Goal: Task Accomplishment & Management: Complete application form

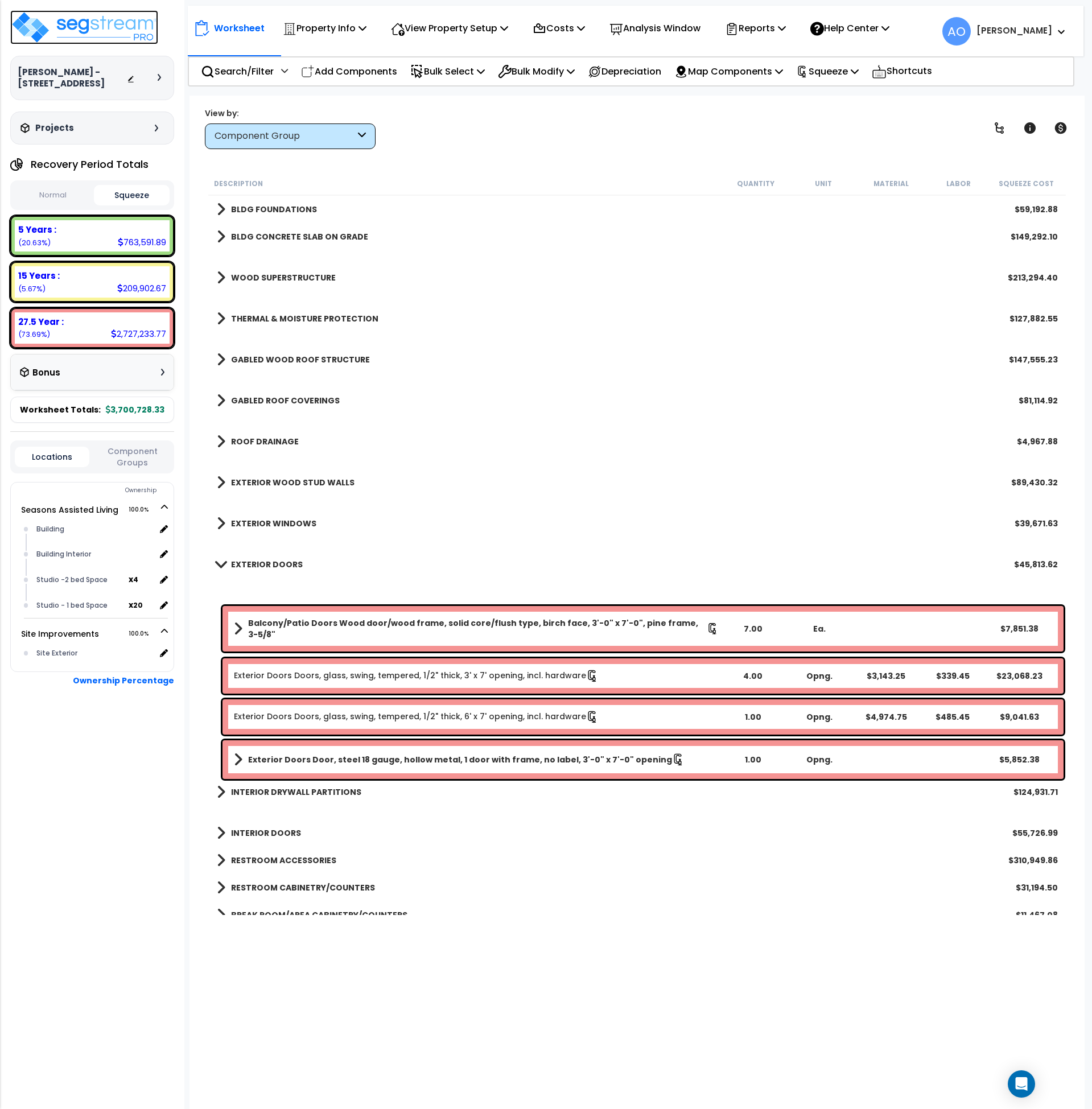
click at [99, 20] on img at bounding box center [84, 27] width 148 height 34
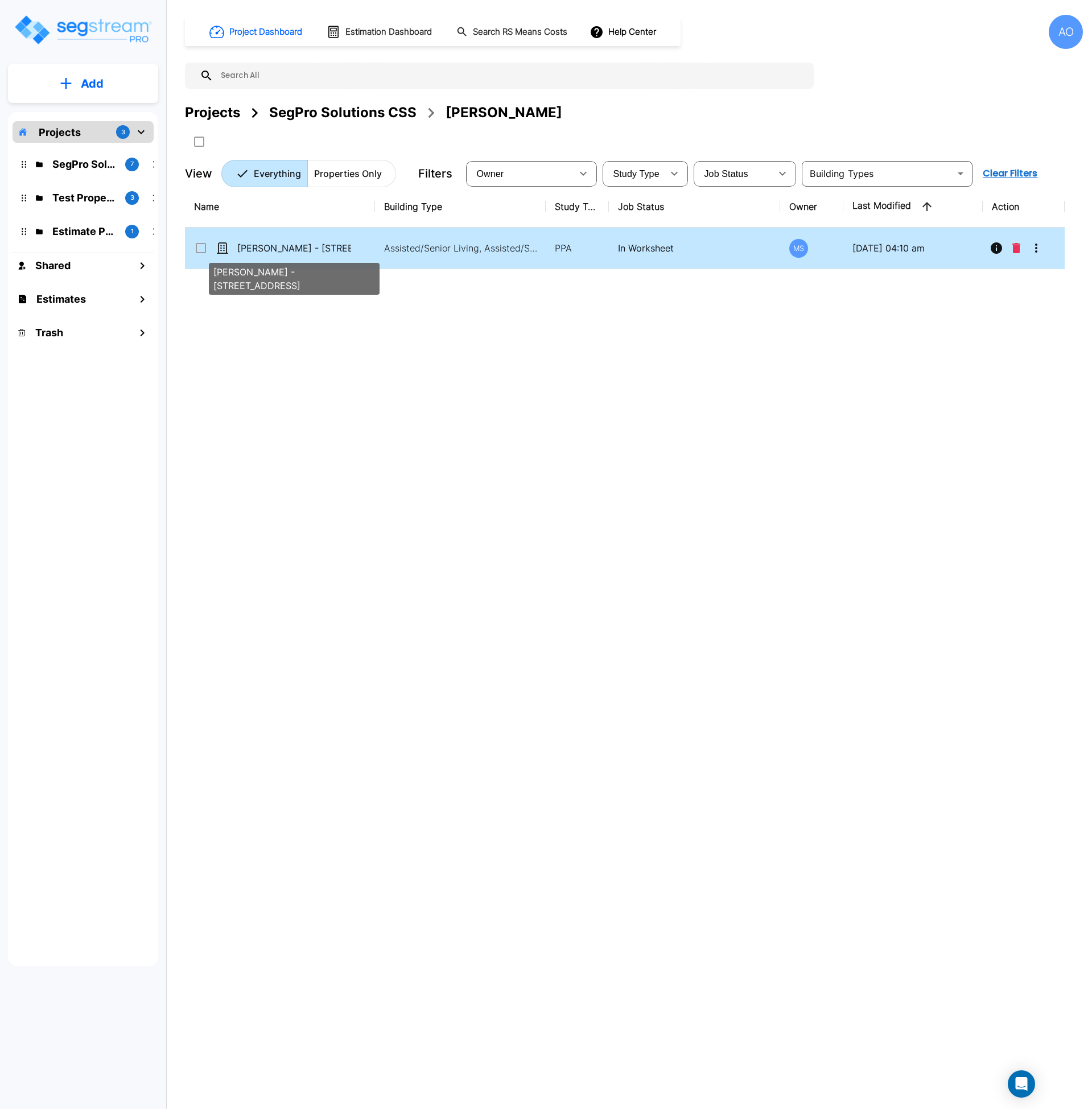
click at [298, 249] on p "[PERSON_NAME] - [STREET_ADDRESS]" at bounding box center [294, 248] width 114 height 13
checkbox input "false"
click at [298, 249] on p "[PERSON_NAME] - [STREET_ADDRESS]" at bounding box center [294, 248] width 114 height 13
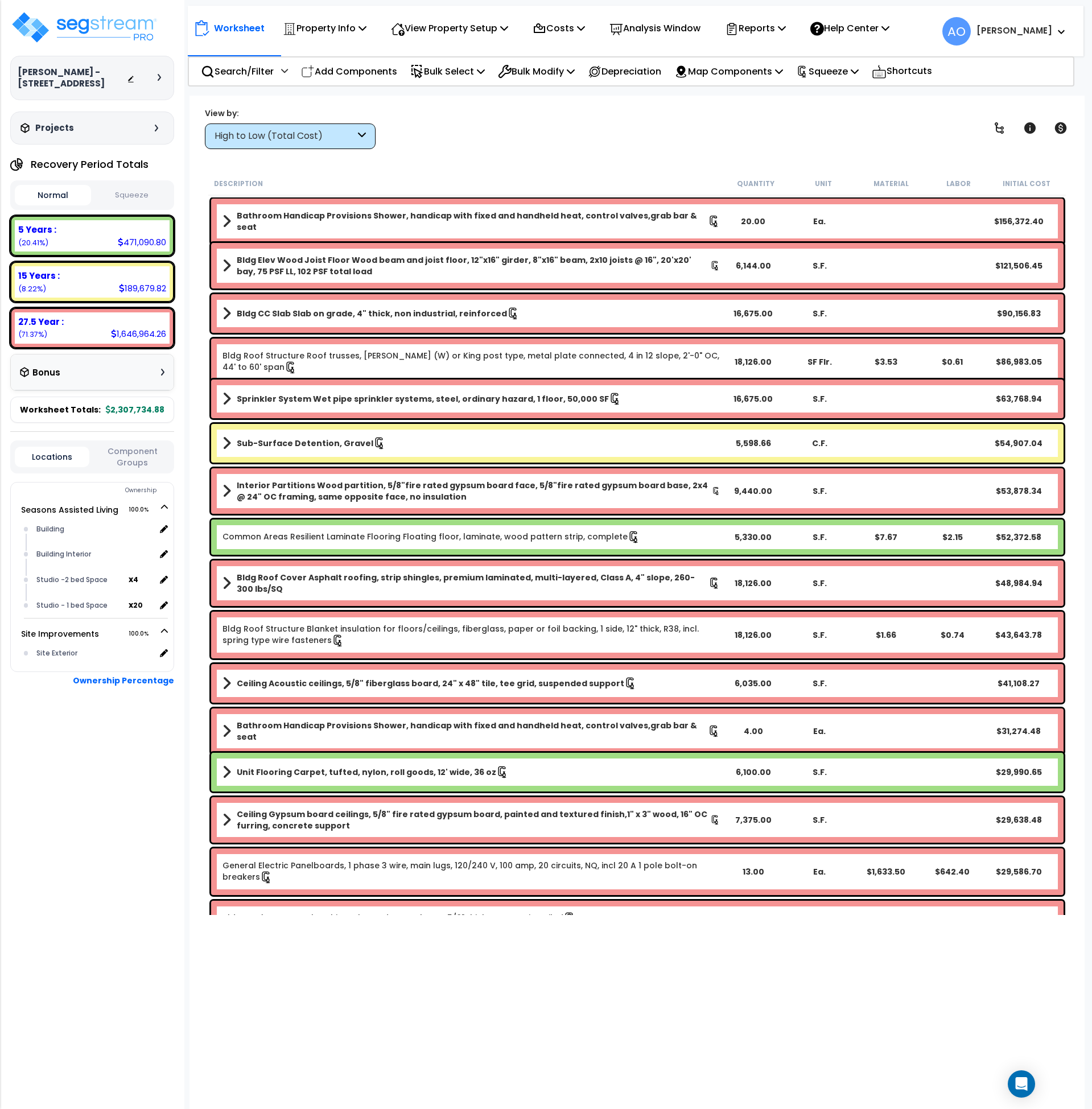
click at [145, 198] on button "Squeeze" at bounding box center [131, 196] width 76 height 20
click at [63, 203] on button "Normal" at bounding box center [53, 196] width 76 height 20
click at [129, 197] on button "Squeeze" at bounding box center [131, 196] width 76 height 20
click at [304, 440] on b "Sub-Surface Detention, Gravel" at bounding box center [305, 444] width 136 height 12
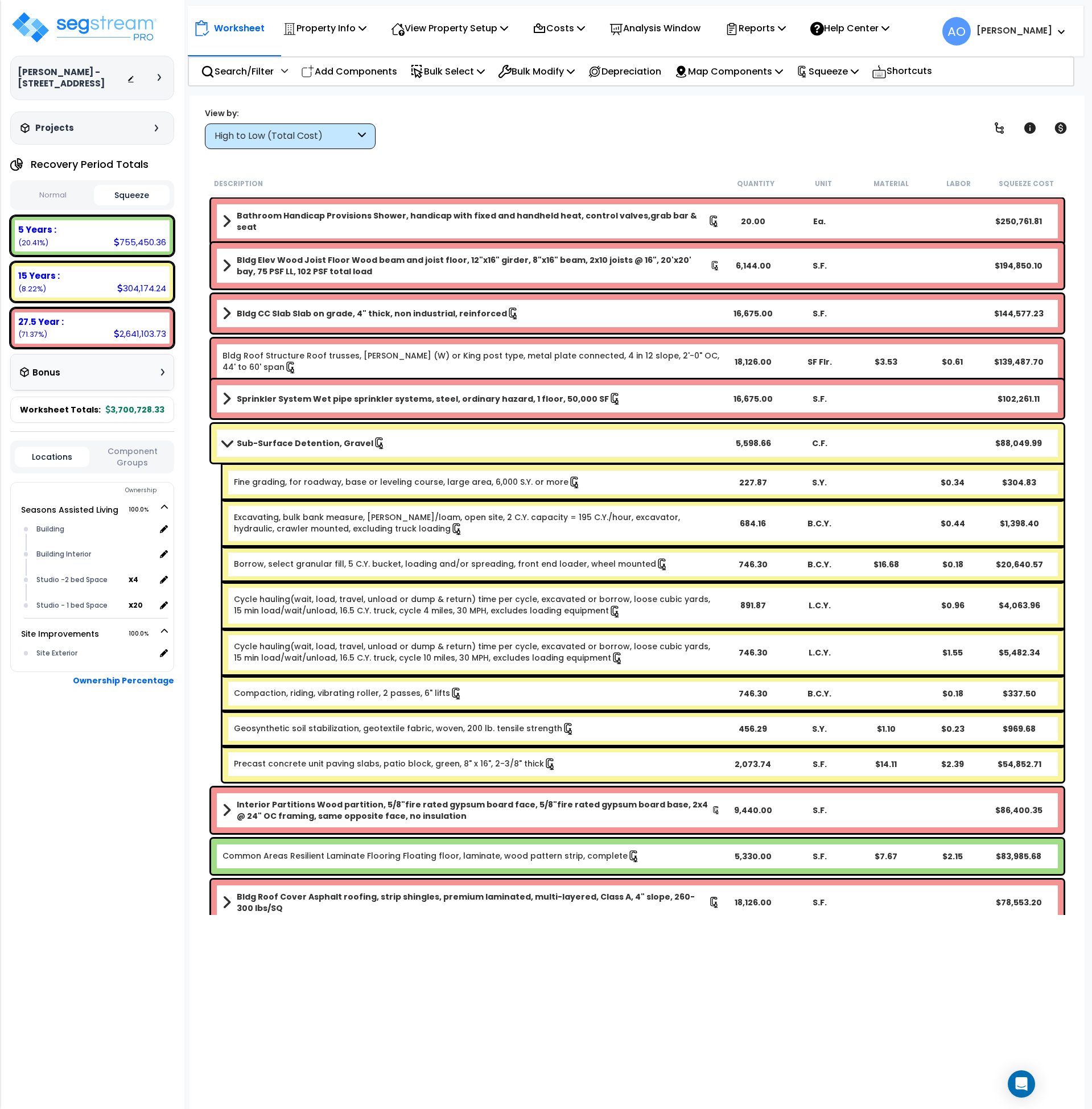
click at [304, 440] on b "Sub-Surface Detention, Gravel" at bounding box center [305, 444] width 136 height 12
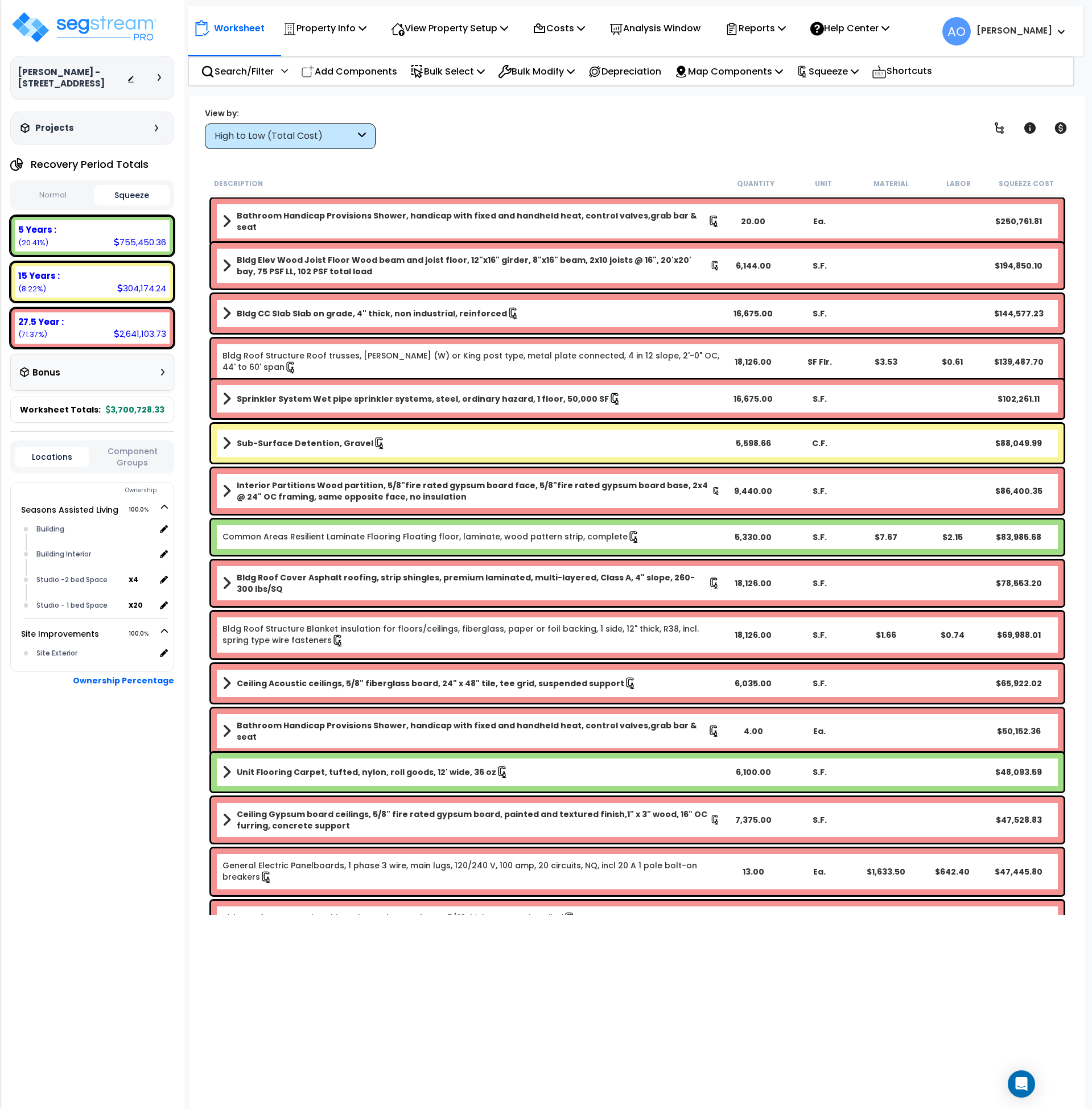
click at [304, 440] on b "Sub-Surface Detention, Gravel" at bounding box center [305, 444] width 136 height 12
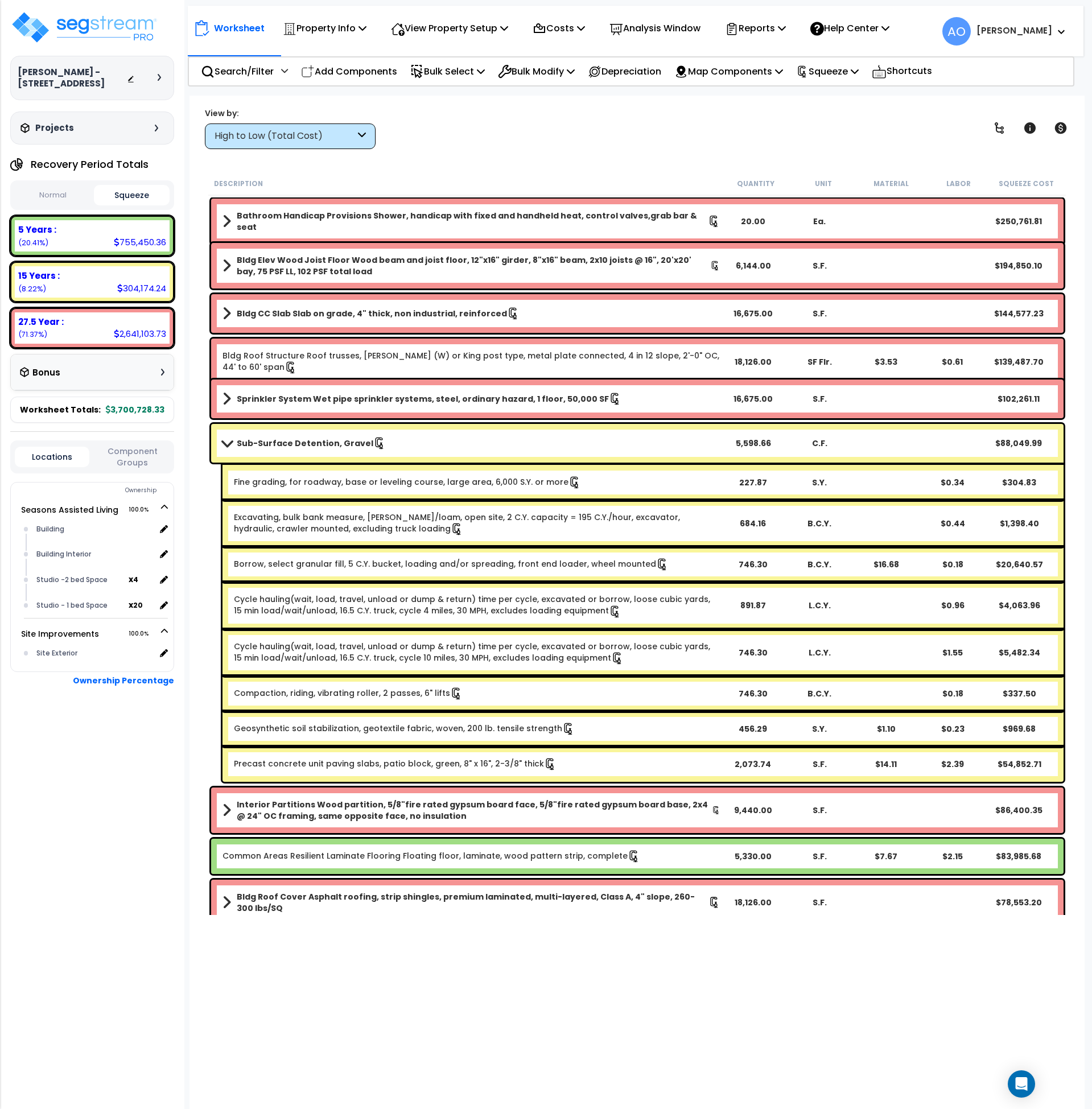
click at [304, 440] on b "Sub-Surface Detention, Gravel" at bounding box center [305, 444] width 136 height 12
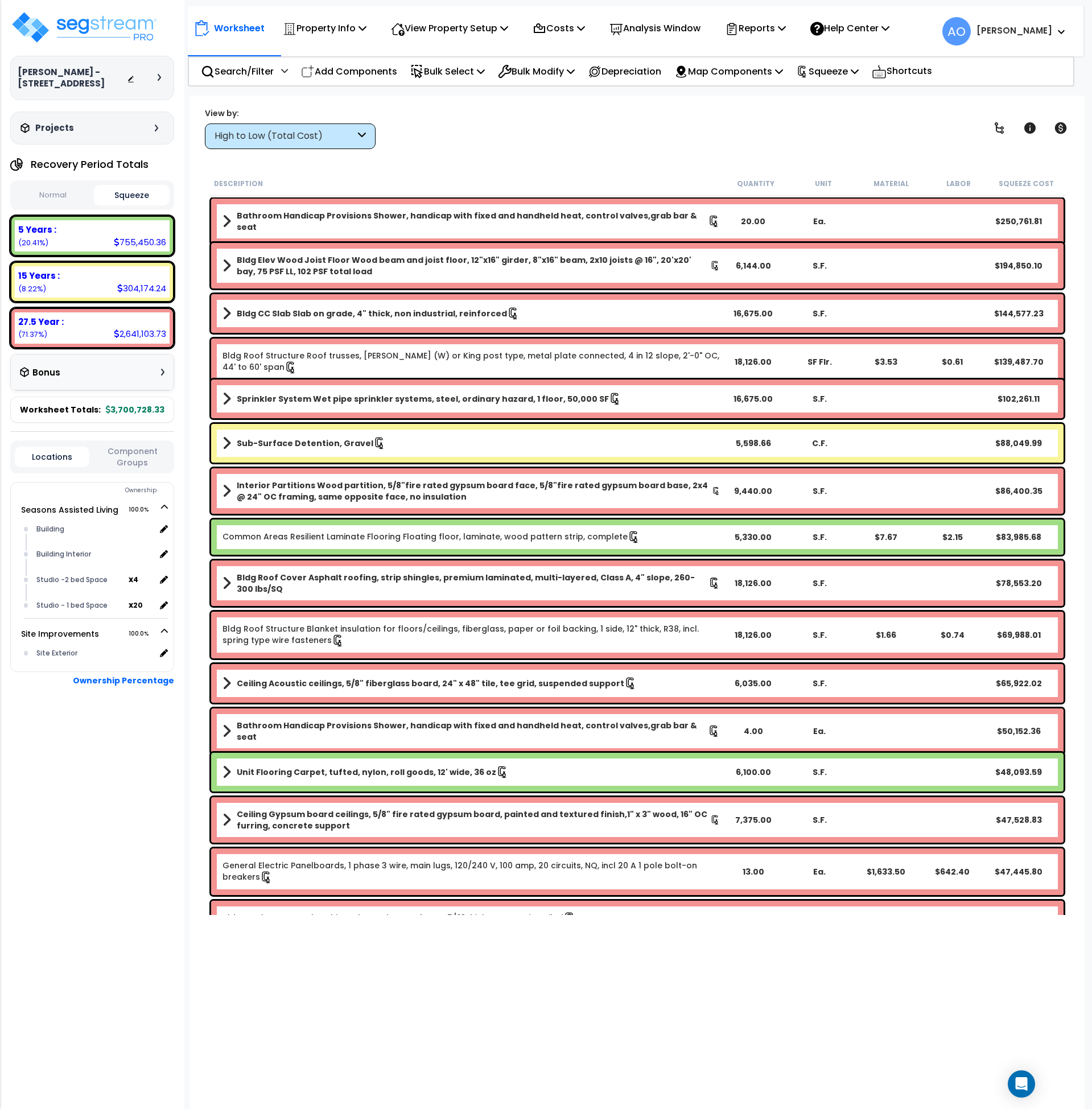
click at [38, 230] on b "5 Years :" at bounding box center [38, 229] width 38 height 12
click at [434, 28] on p "View Property Setup" at bounding box center [449, 28] width 117 height 15
click at [435, 78] on link "View Questionnaire" at bounding box center [441, 78] width 113 height 23
click at [31, 273] on b "15 Years :" at bounding box center [39, 275] width 42 height 12
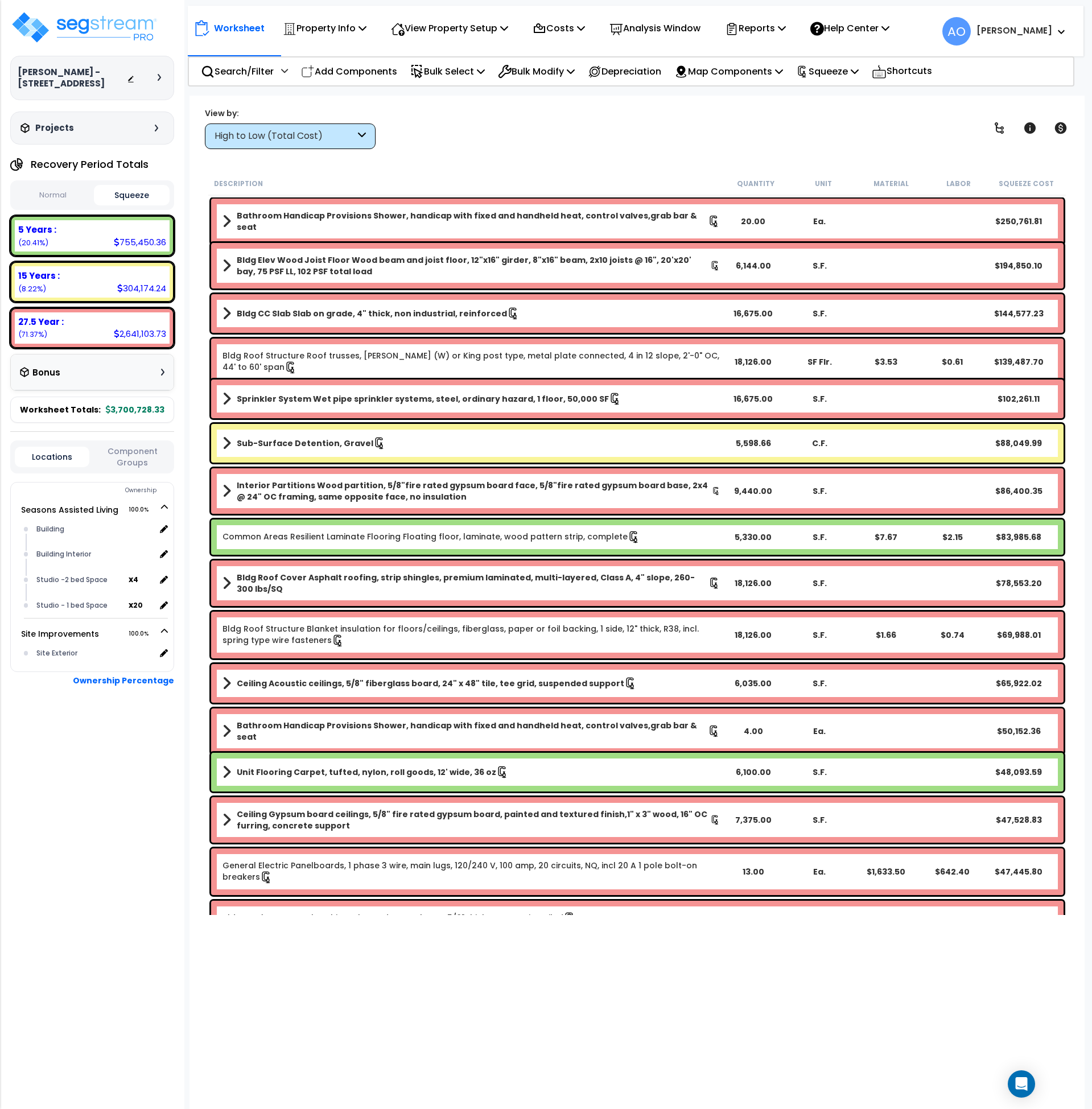
click at [263, 126] on div "High to Low (Total Cost)" at bounding box center [290, 136] width 171 height 26
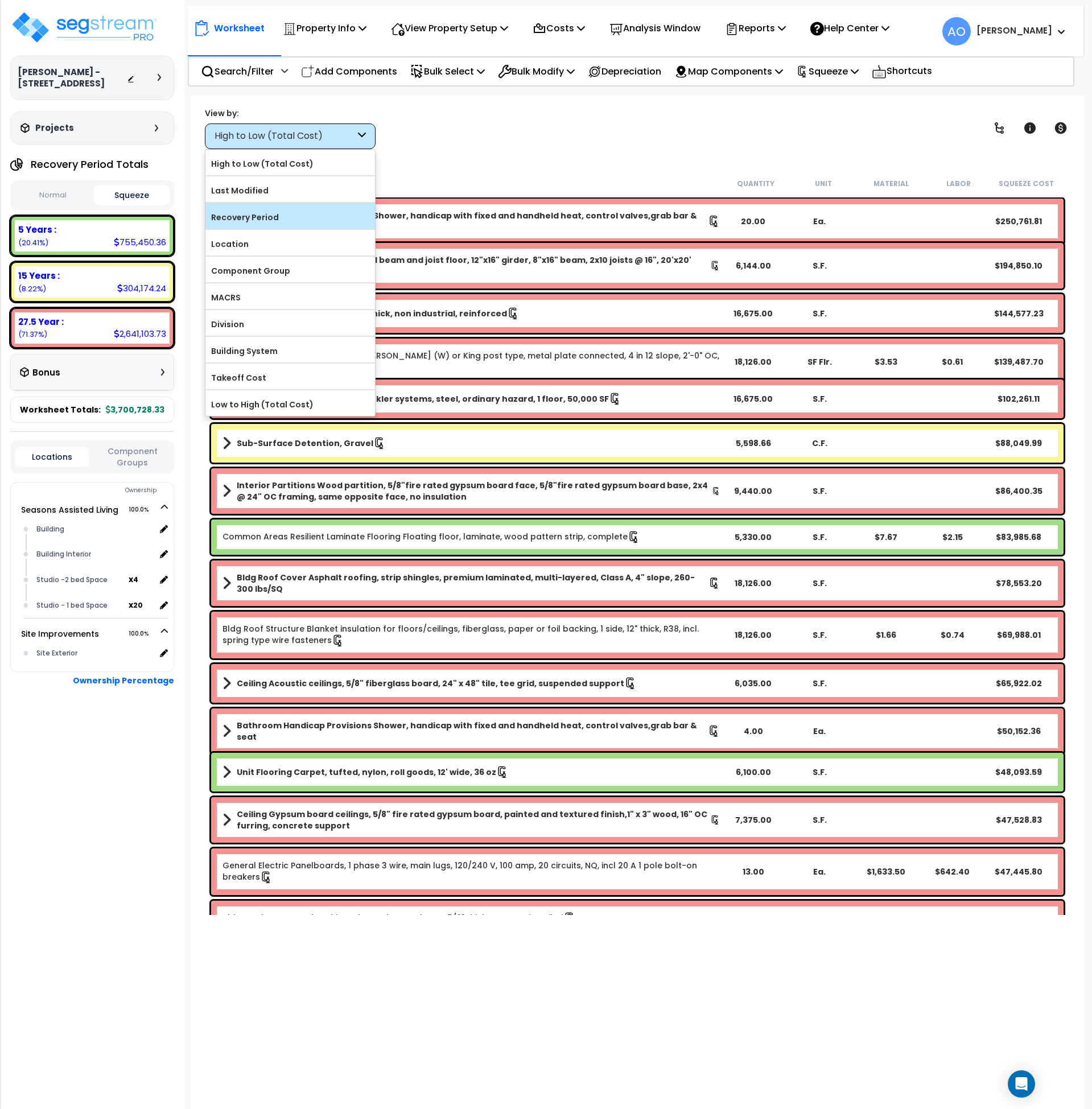
click at [271, 221] on label "Recovery Period" at bounding box center [290, 218] width 170 height 17
click at [0, 0] on input "Recovery Period" at bounding box center [0, 0] width 0 height 0
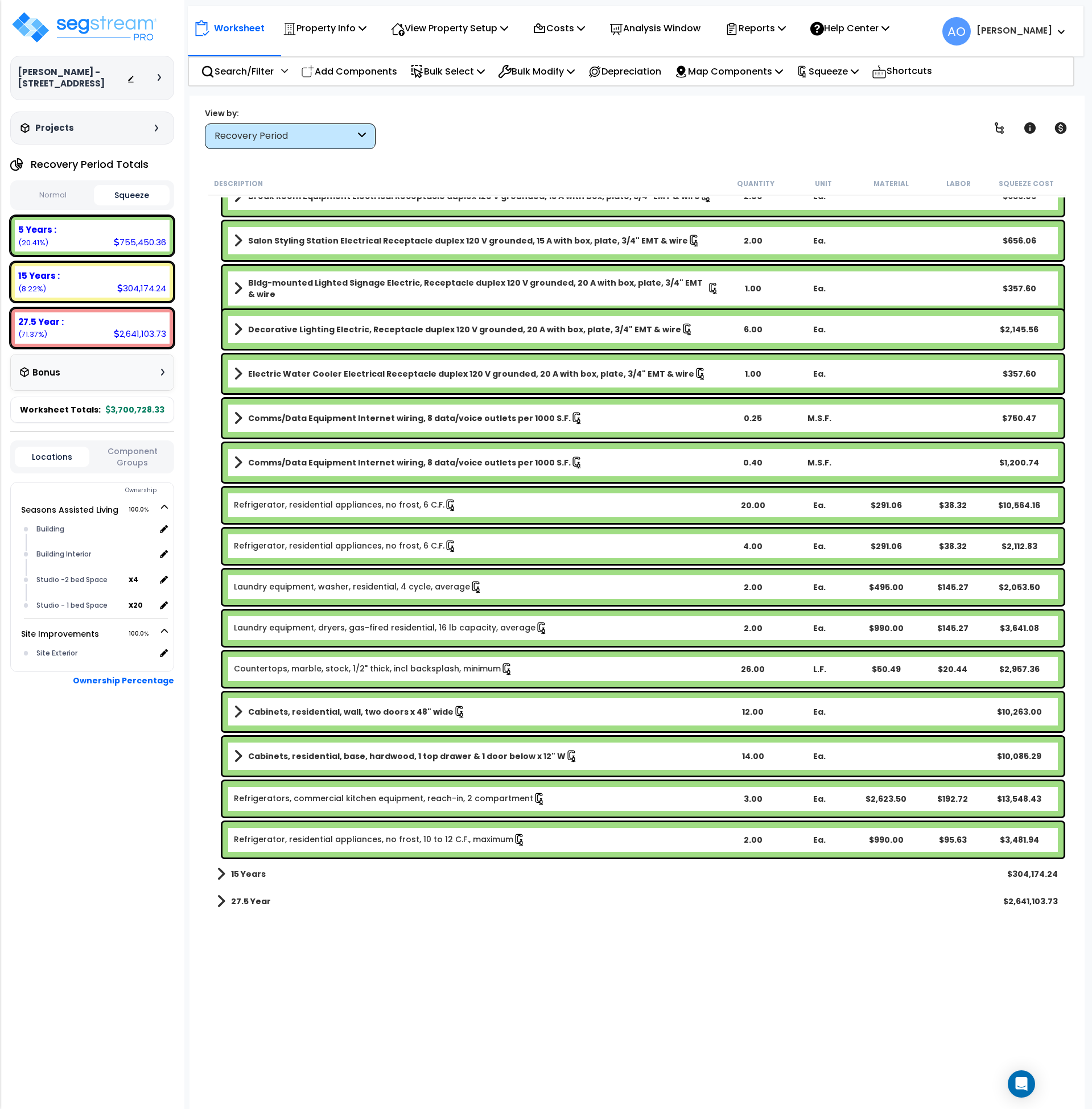
scroll to position [41, 0]
click at [257, 874] on b "15 Years" at bounding box center [248, 874] width 34 height 12
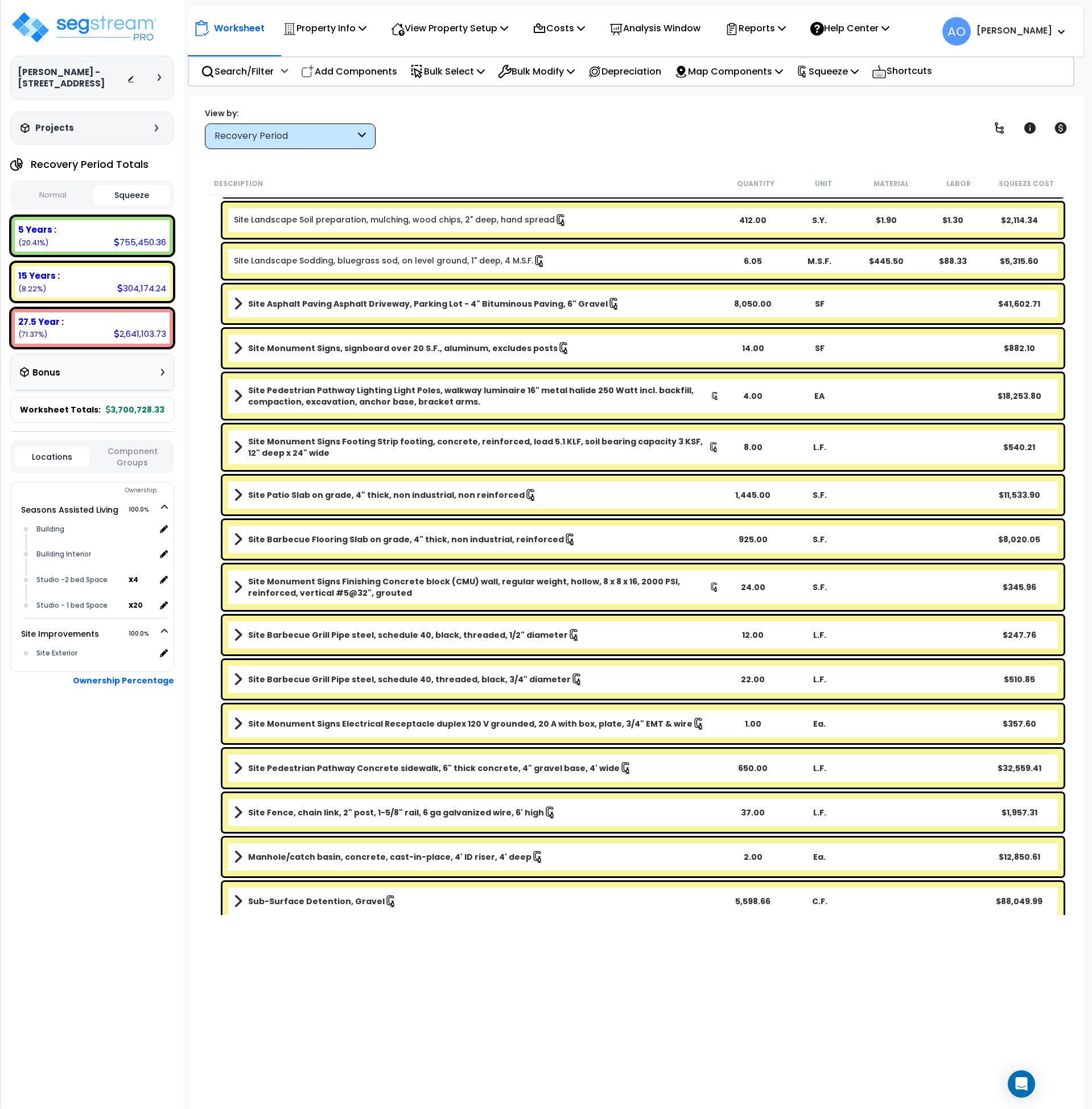
scroll to position [7339, 0]
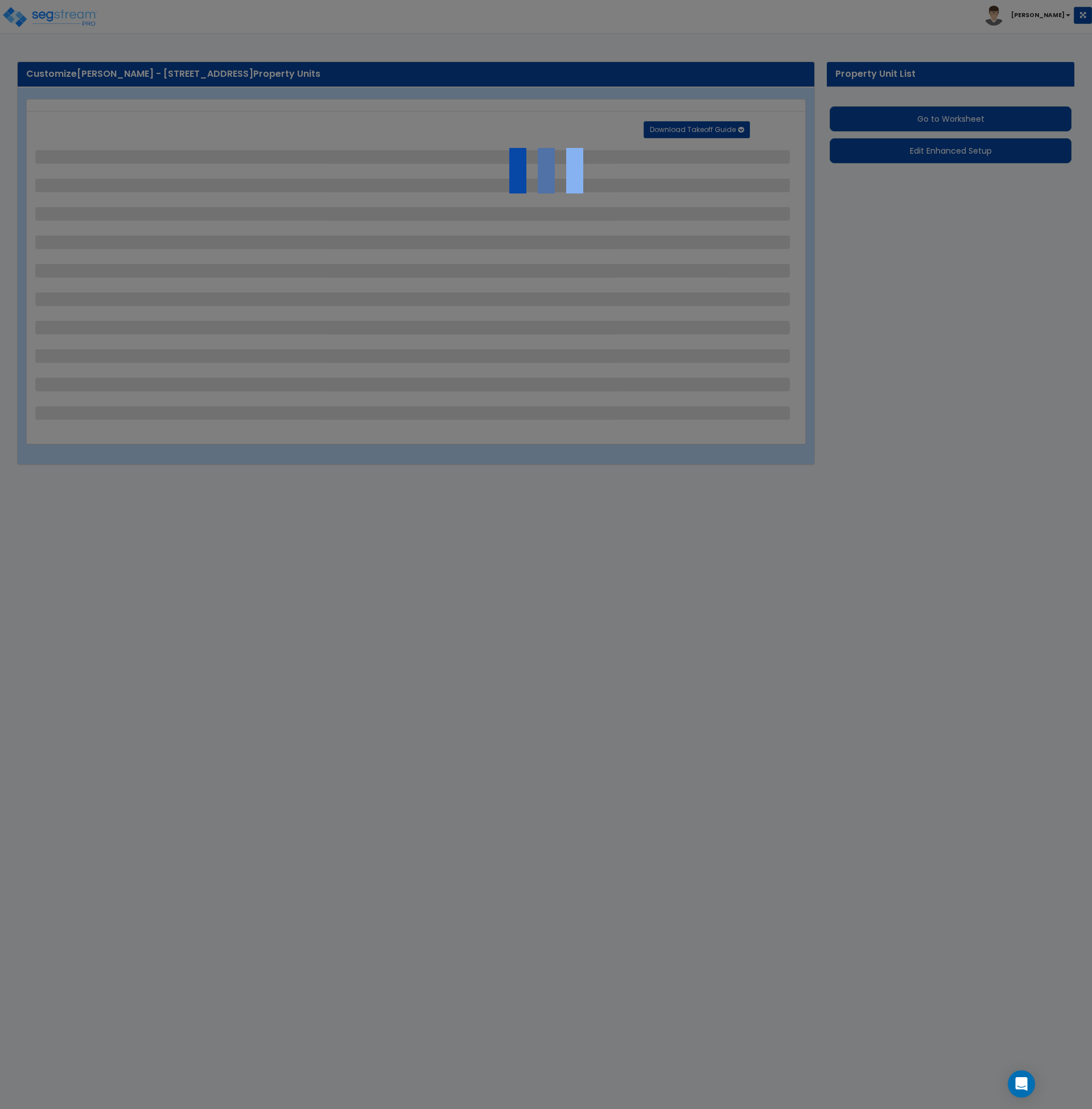
select select "2"
select select "1"
select select "2"
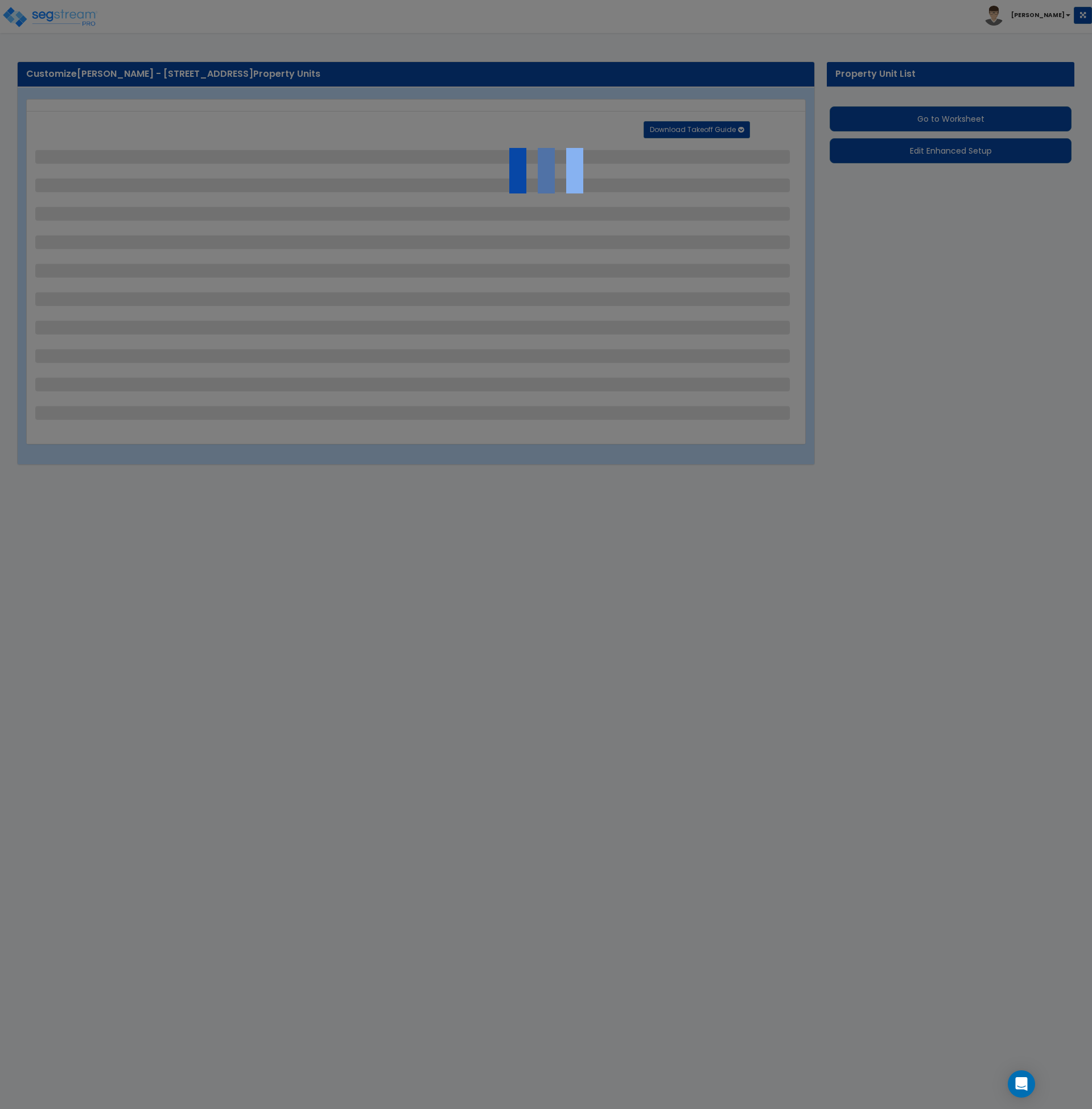
select select "1"
select select "4"
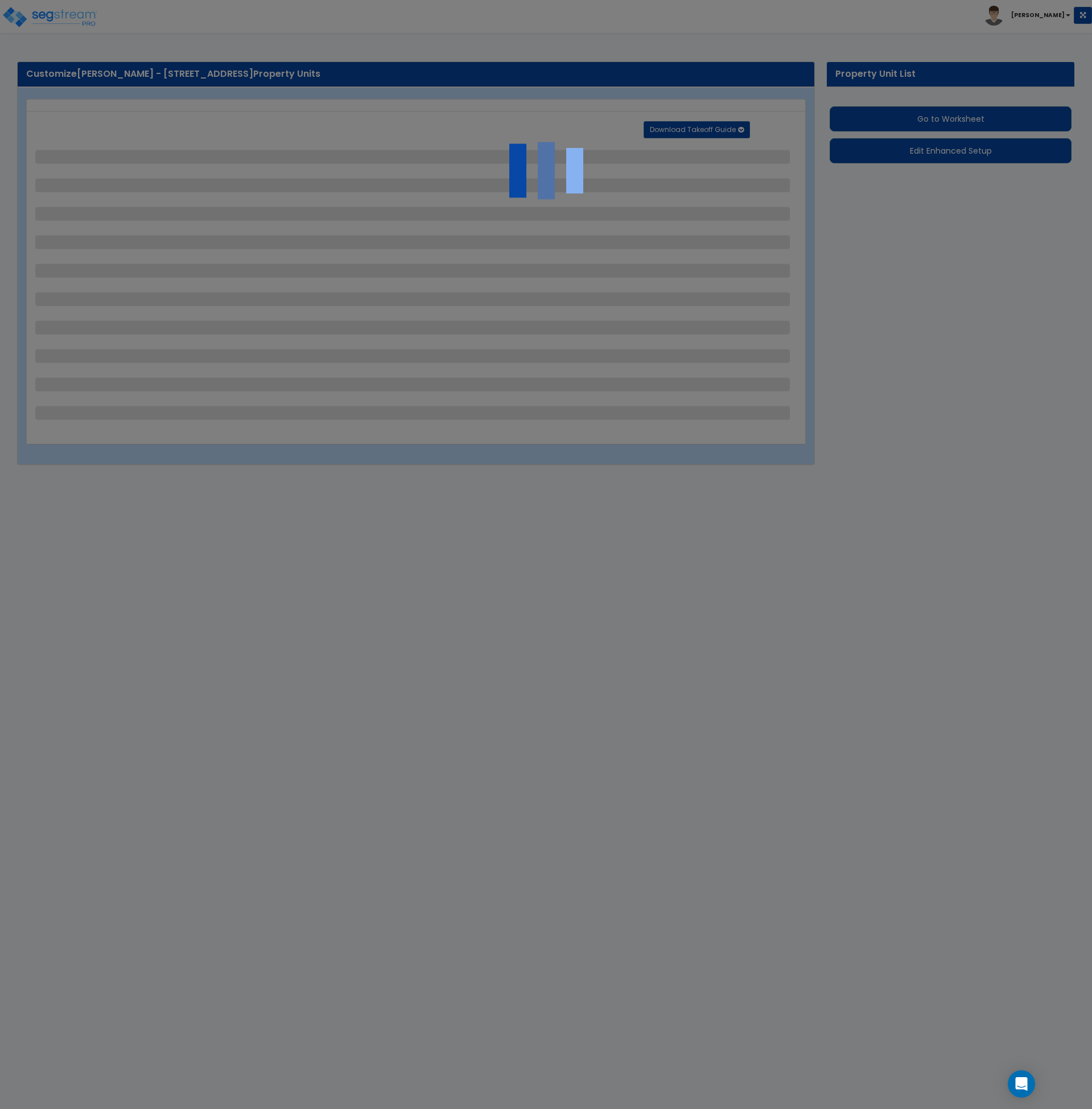
select select "2"
select select "3"
select select "1"
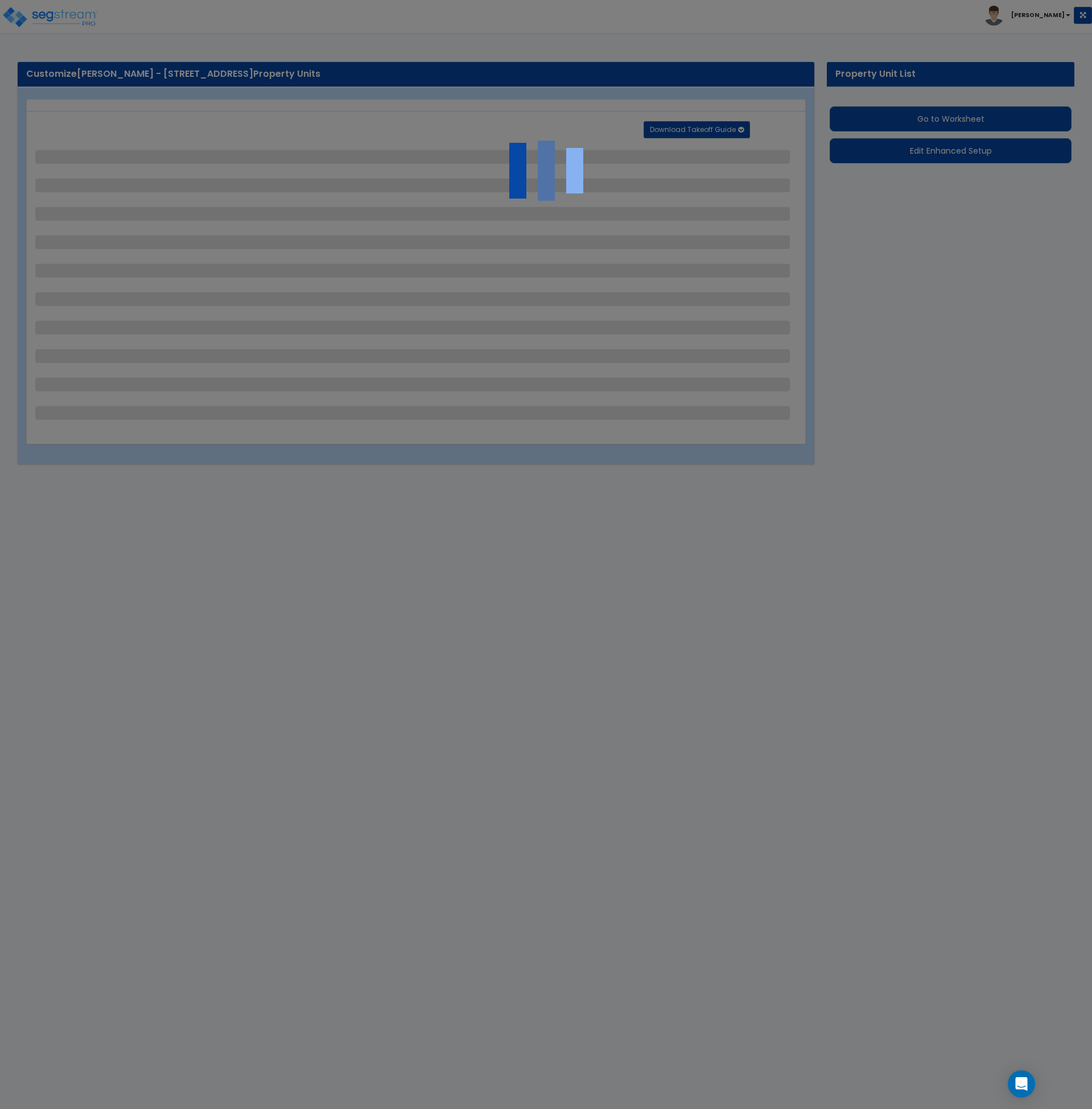
select select "3"
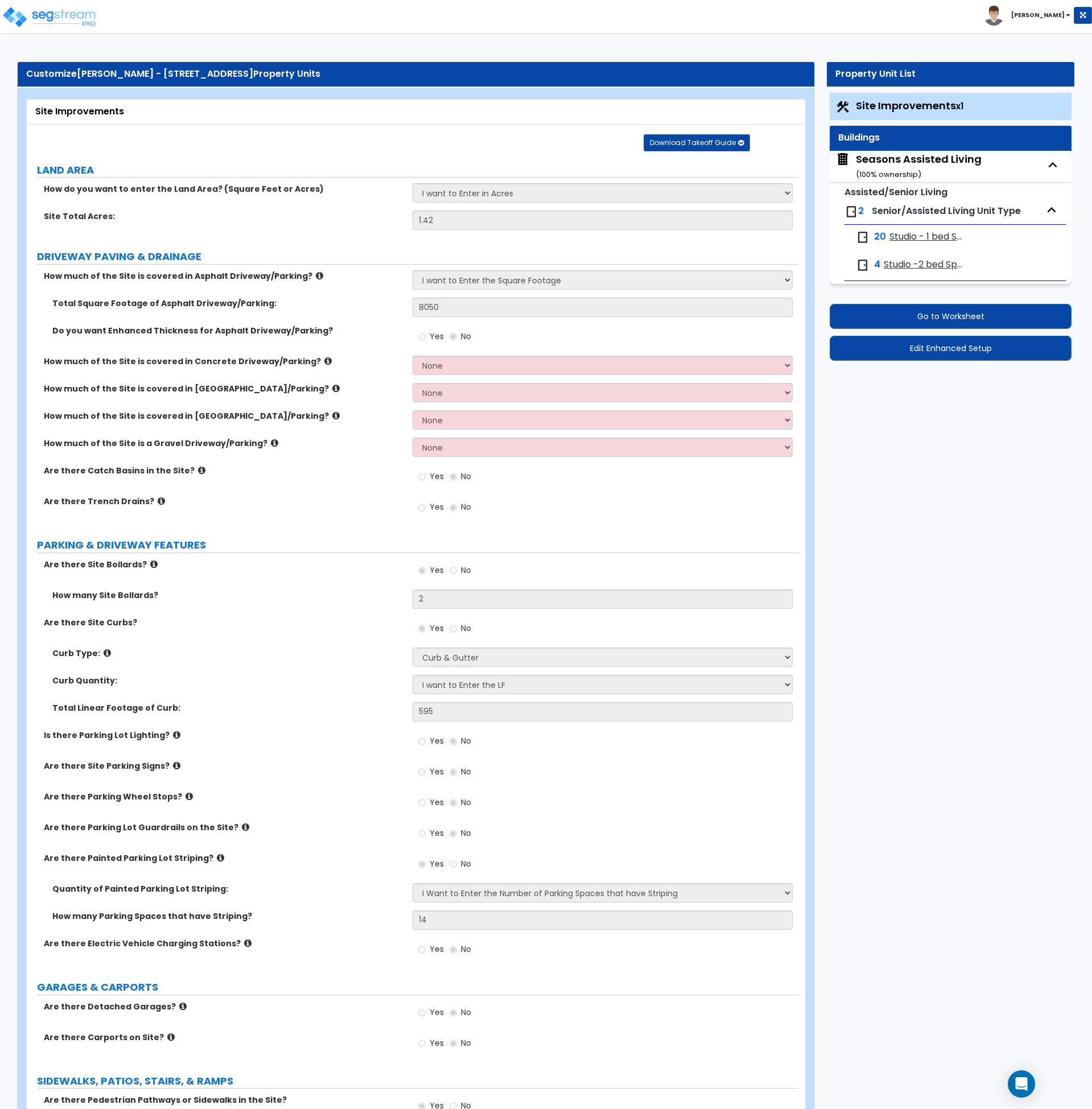
click at [895, 161] on div "Seasons Assisted Living ( 100 % ownership)" at bounding box center [918, 167] width 126 height 29
select select "2"
select select "7"
select select "2"
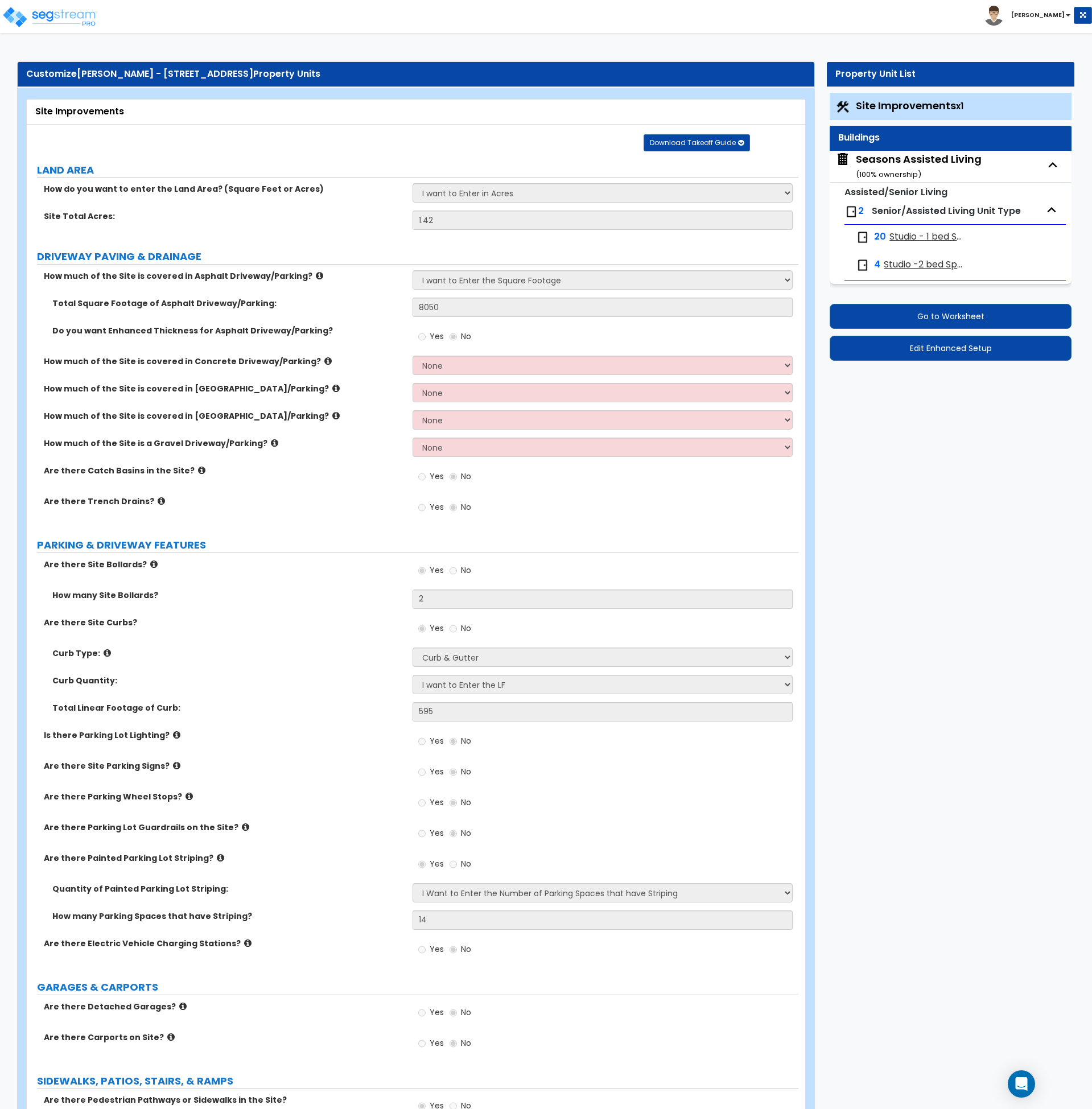
select select "4"
select select "3"
select select "1"
select select "2"
select select "1"
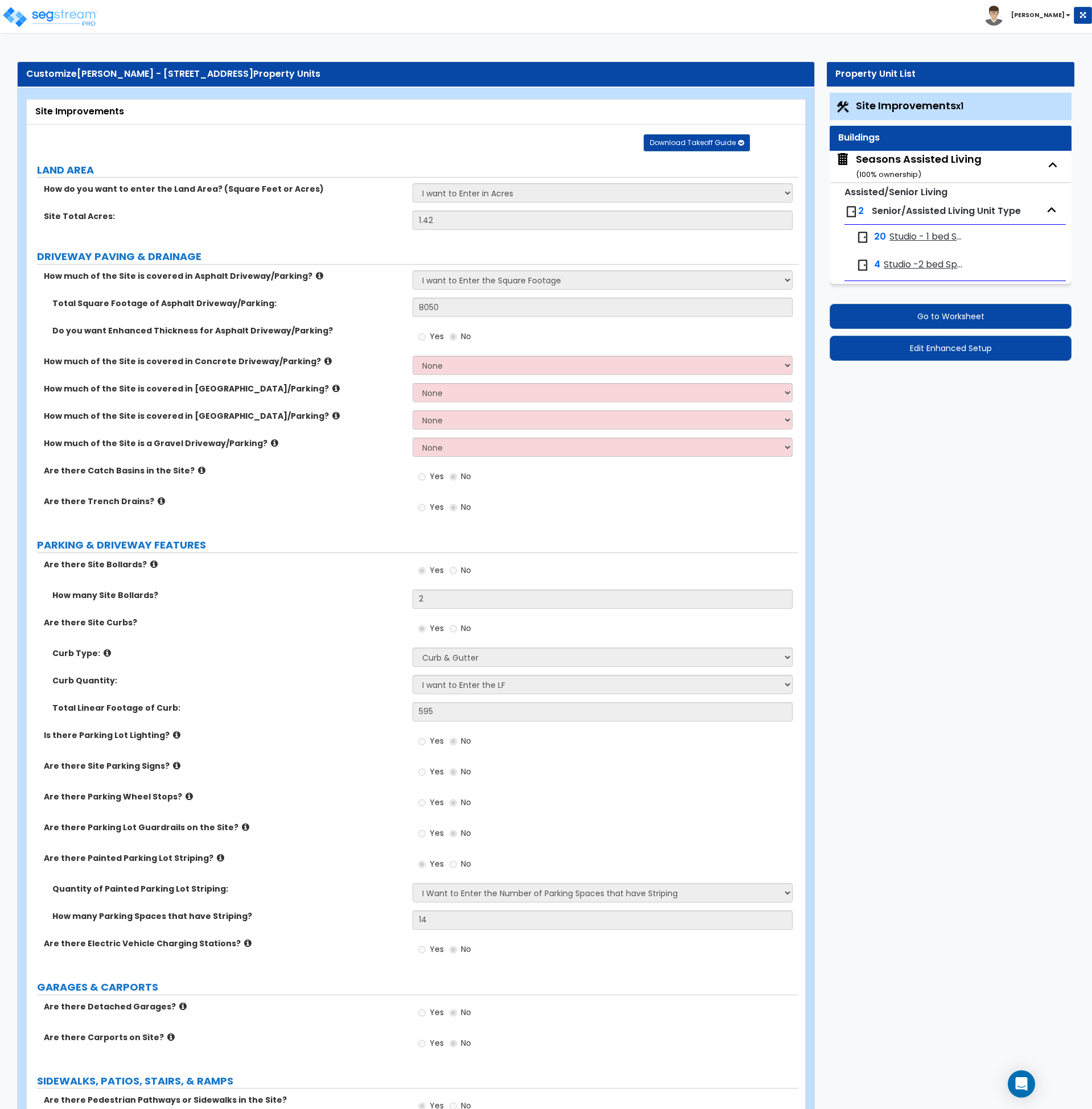
select select "2"
select select "1"
select select "2"
select select "7"
select select "3"
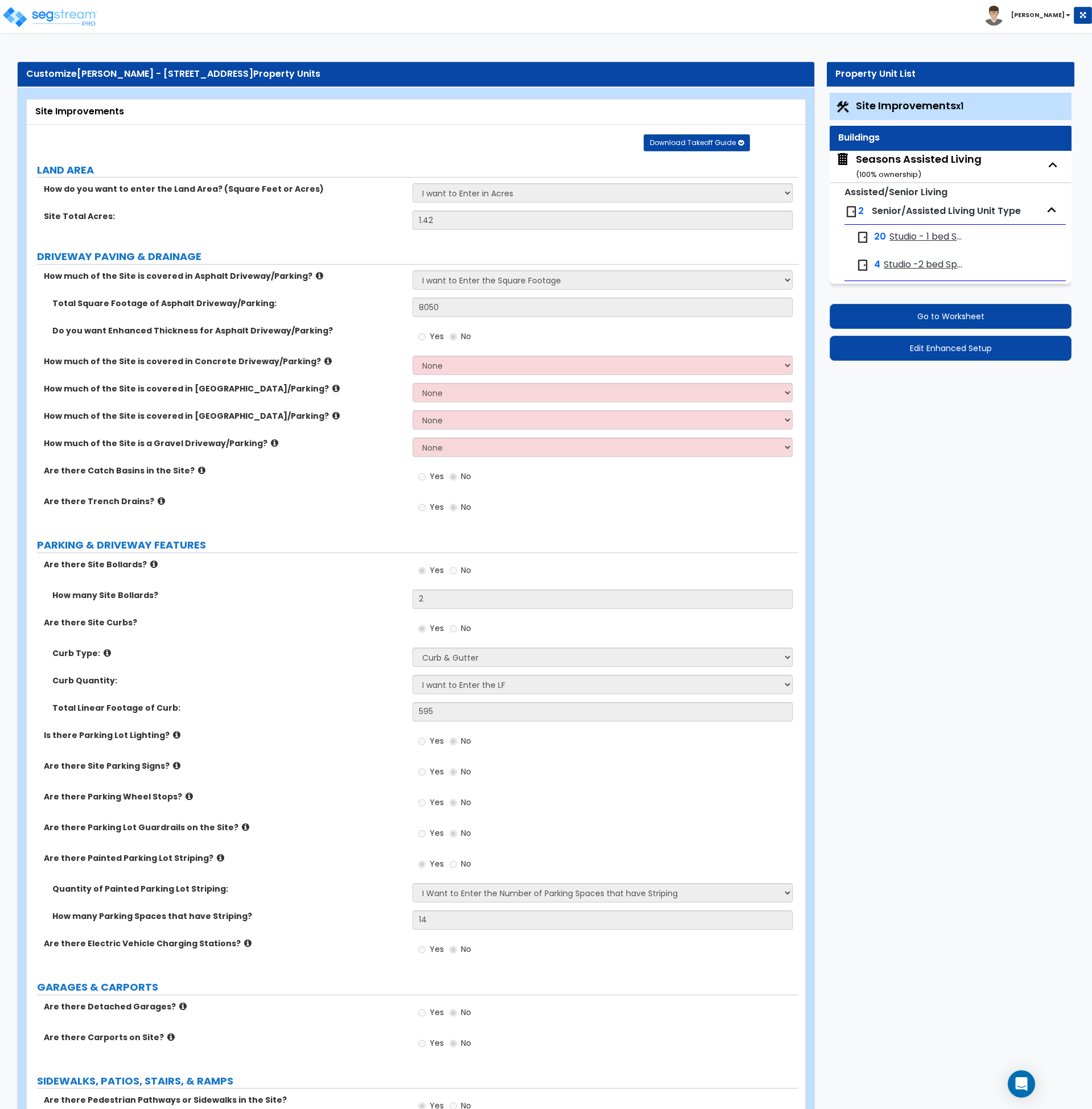
select select "3"
select select "2"
select select "3"
select select "5"
select select "3"
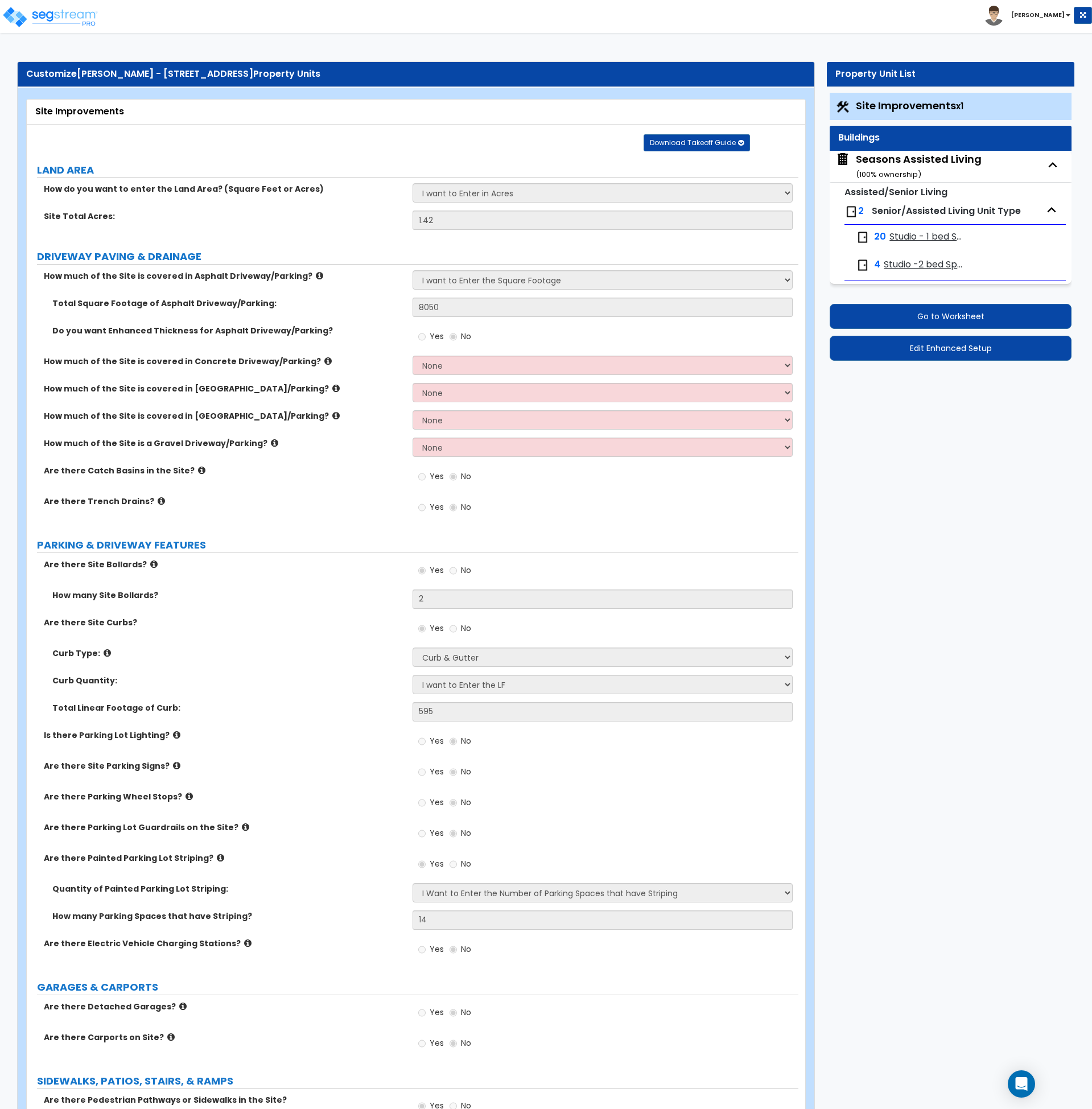
select select "3"
select select "1"
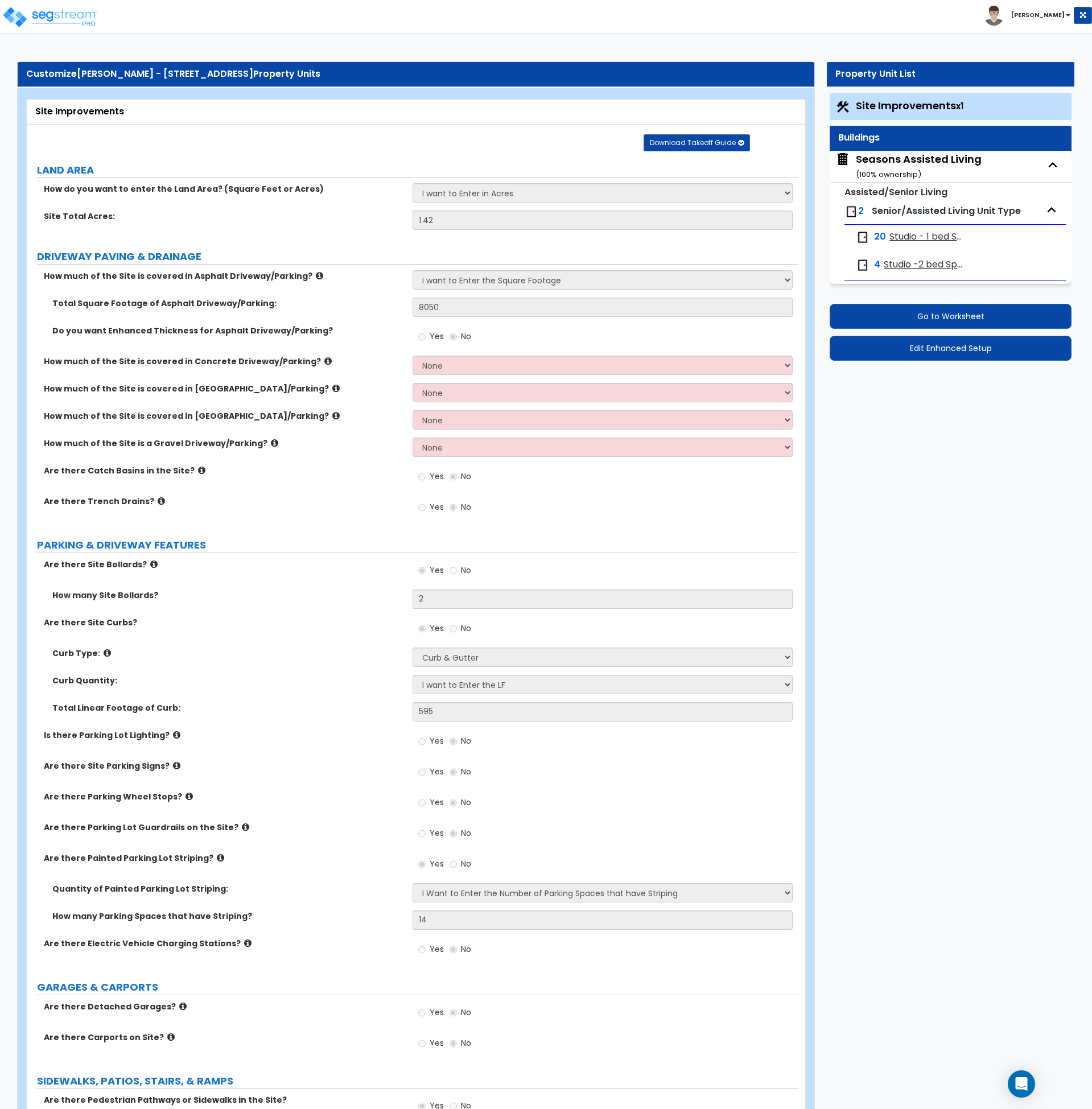
select select "2"
select select "1"
select select "2"
select select "1"
select select "3"
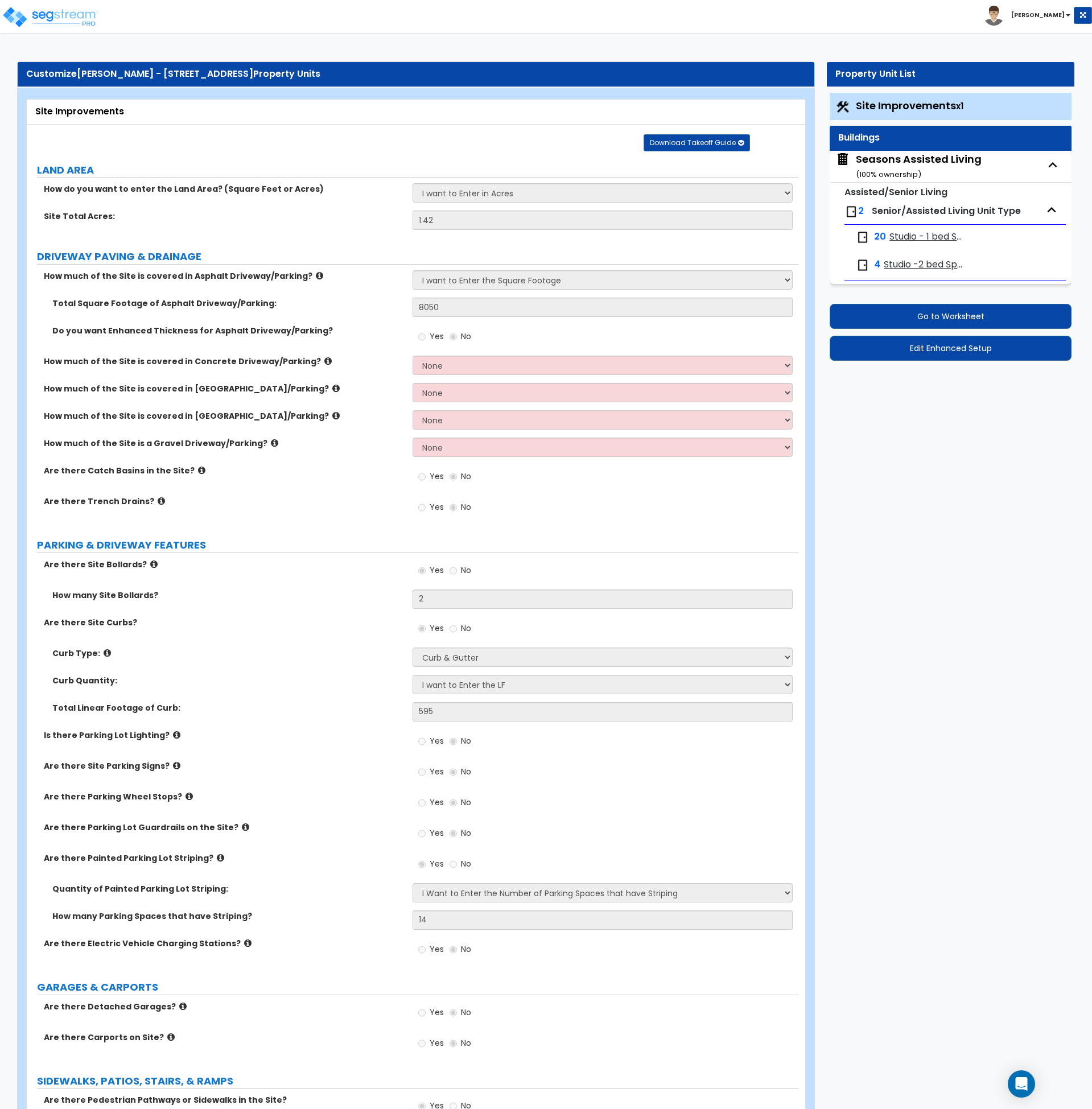
select select "1"
select select "2"
select select "3"
select select "2"
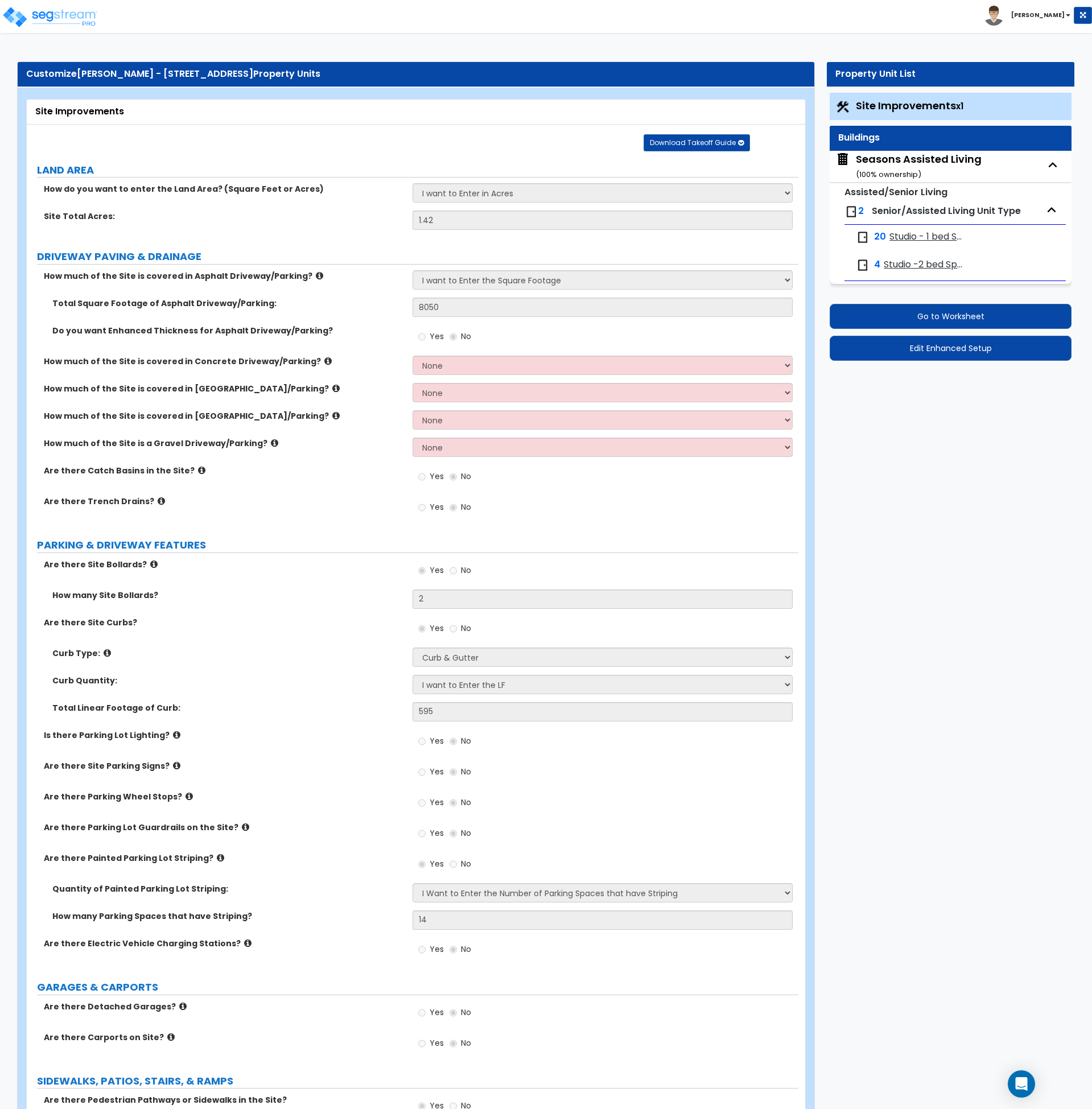
select select "5"
select select "7"
select select "2"
select select "5"
select select "1"
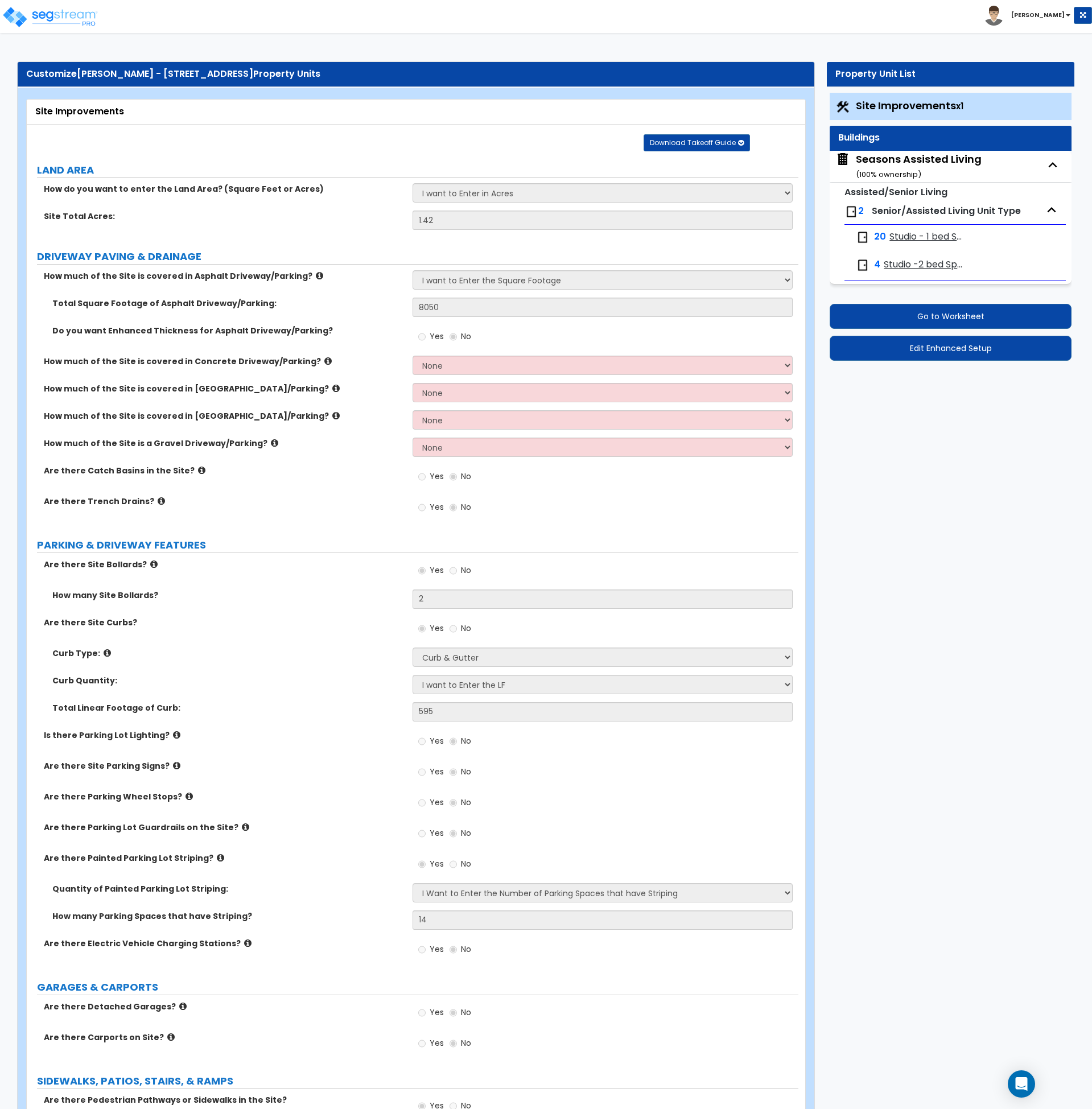
select select "5"
select select "1"
select select "2"
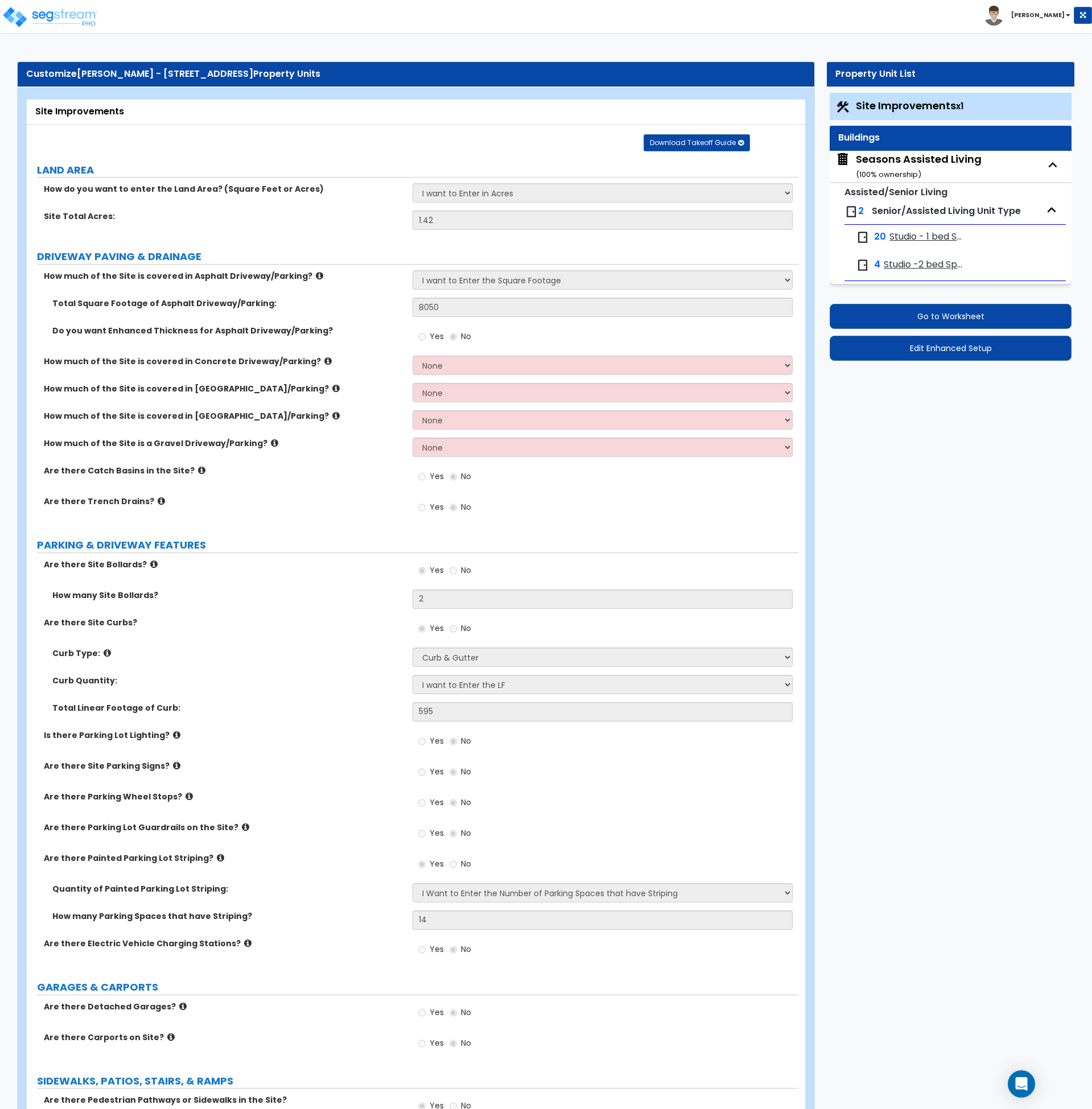
select select "3"
select select "1"
select select "2"
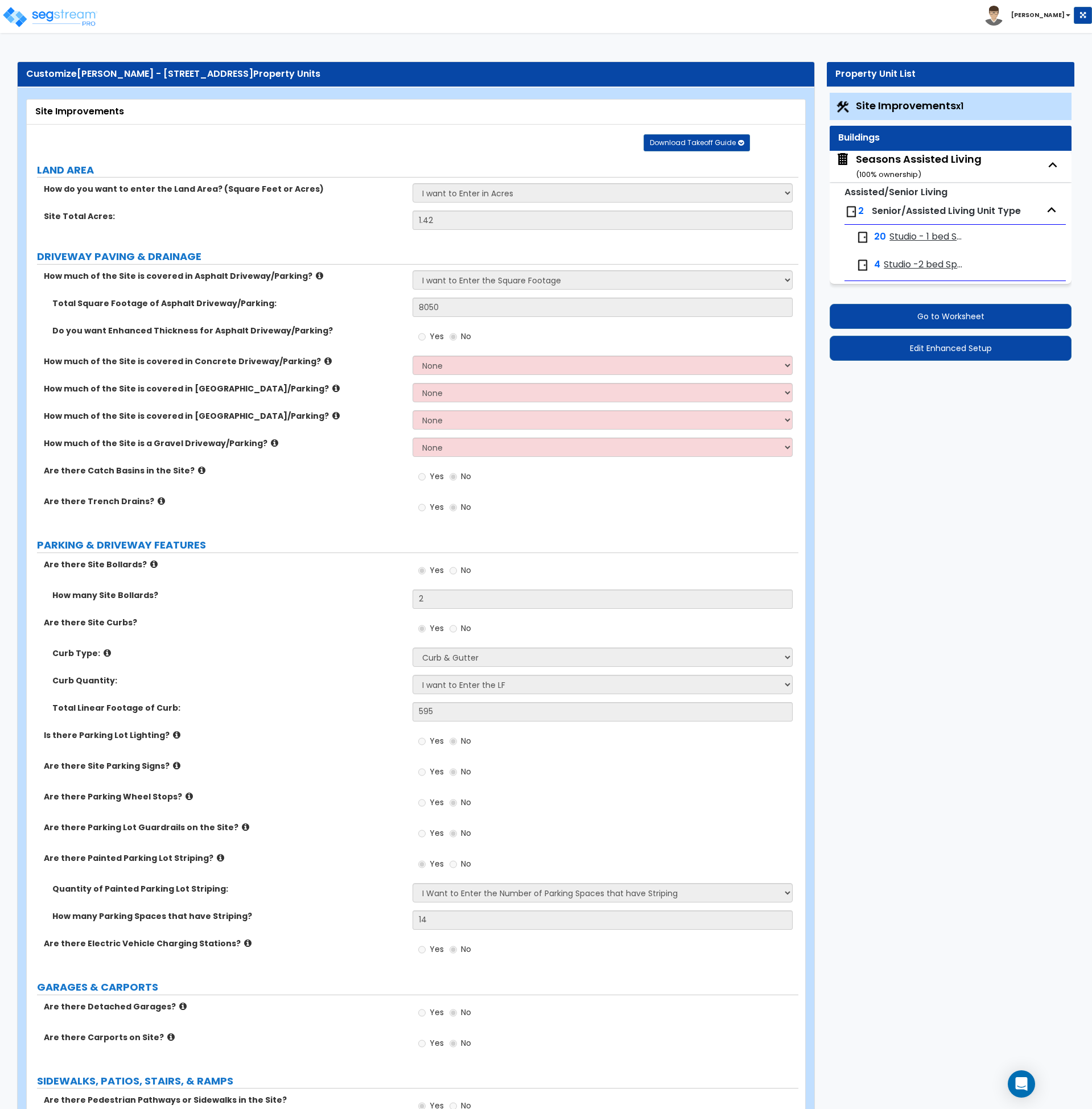
select select "1"
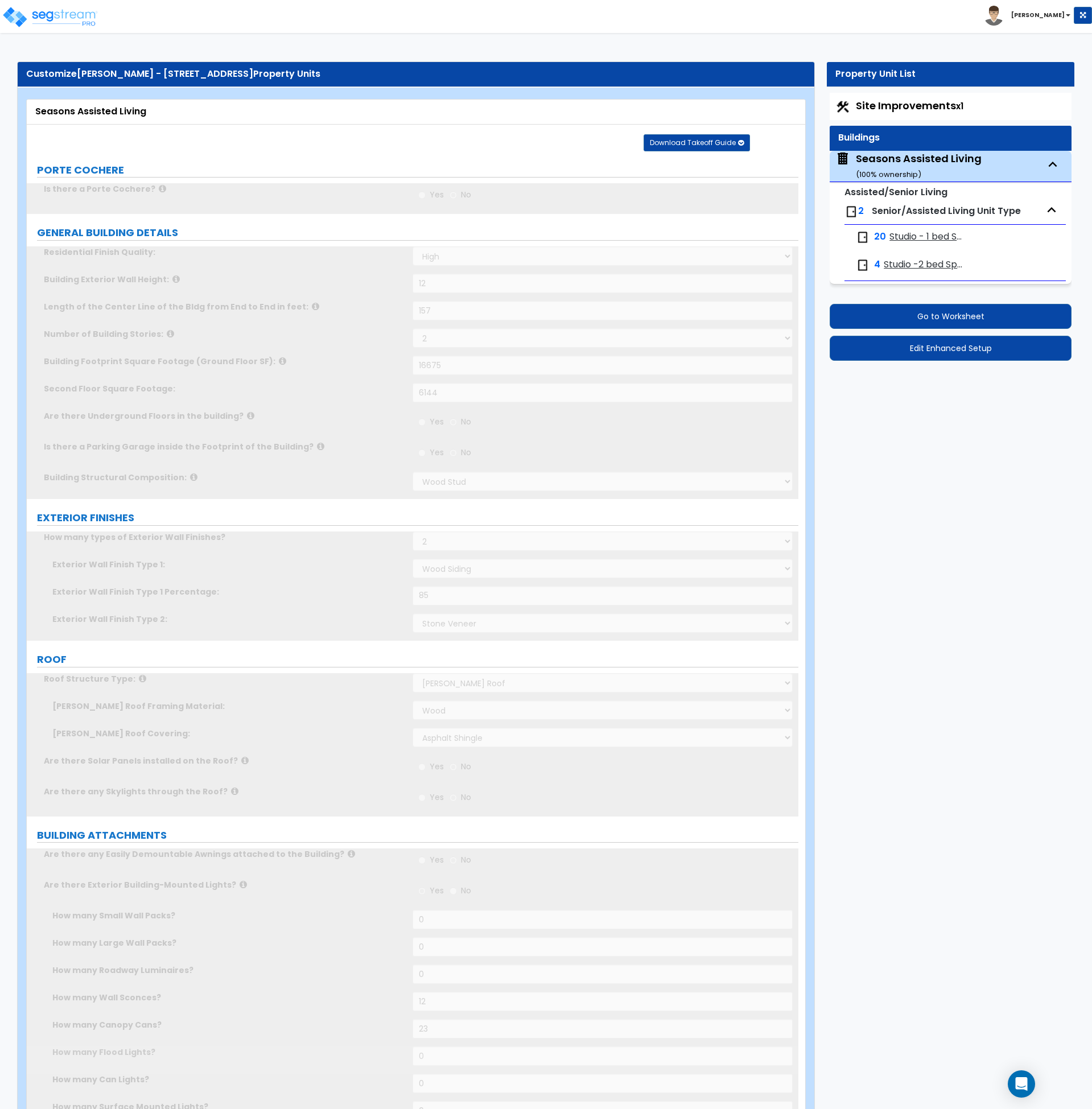
radio input "true"
select select "2"
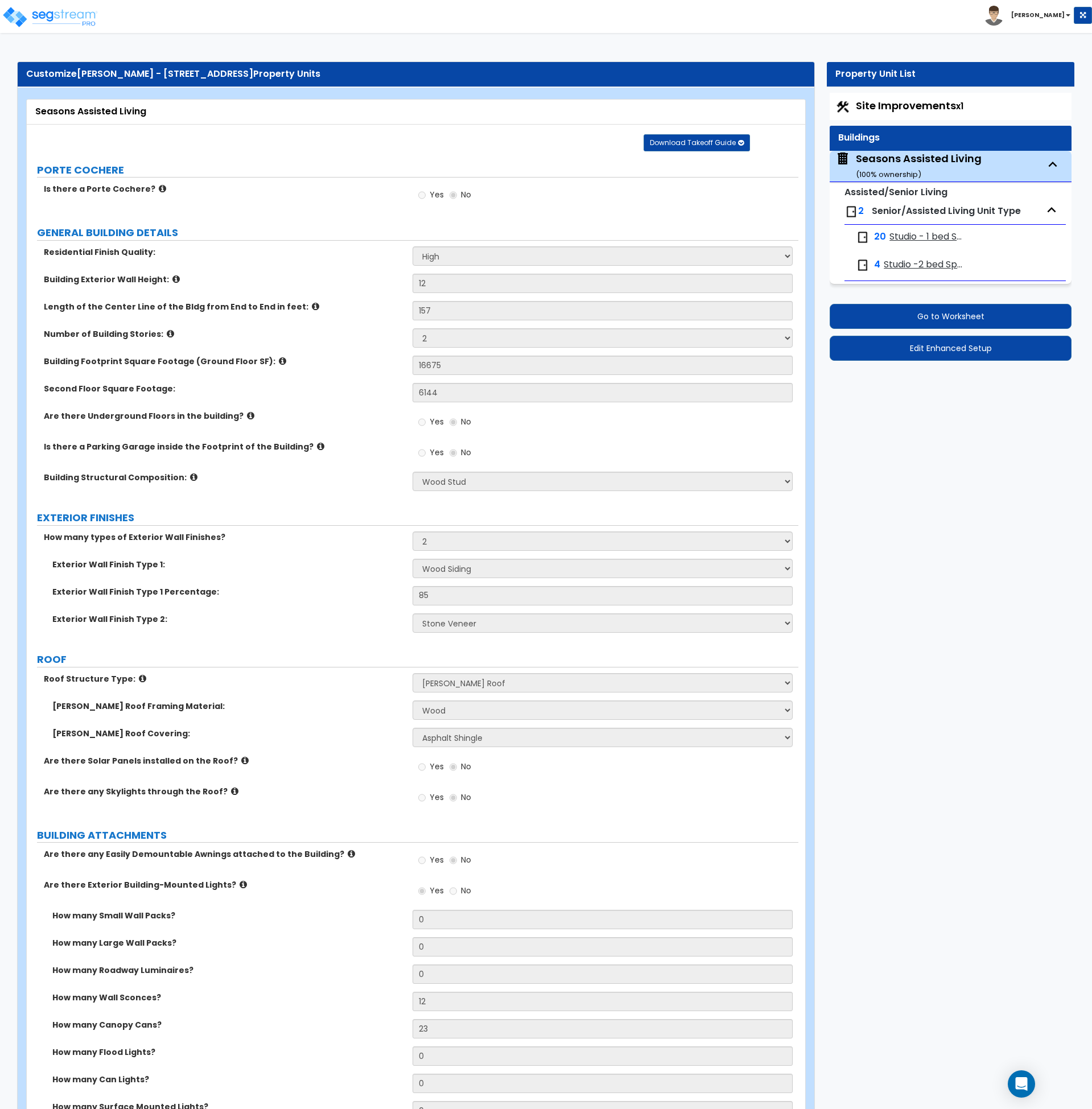
scroll to position [6150, 0]
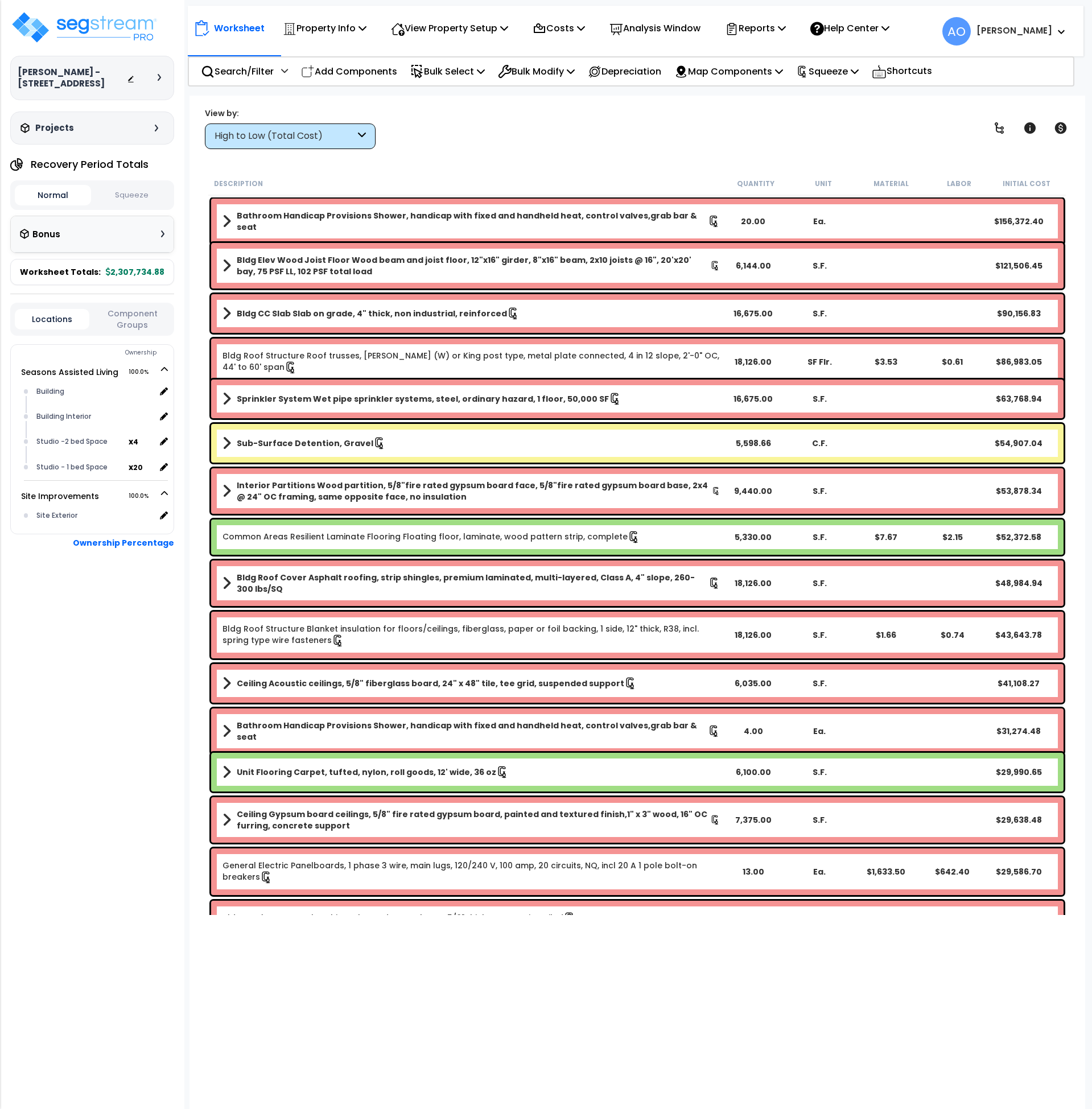
scroll to position [41, 0]
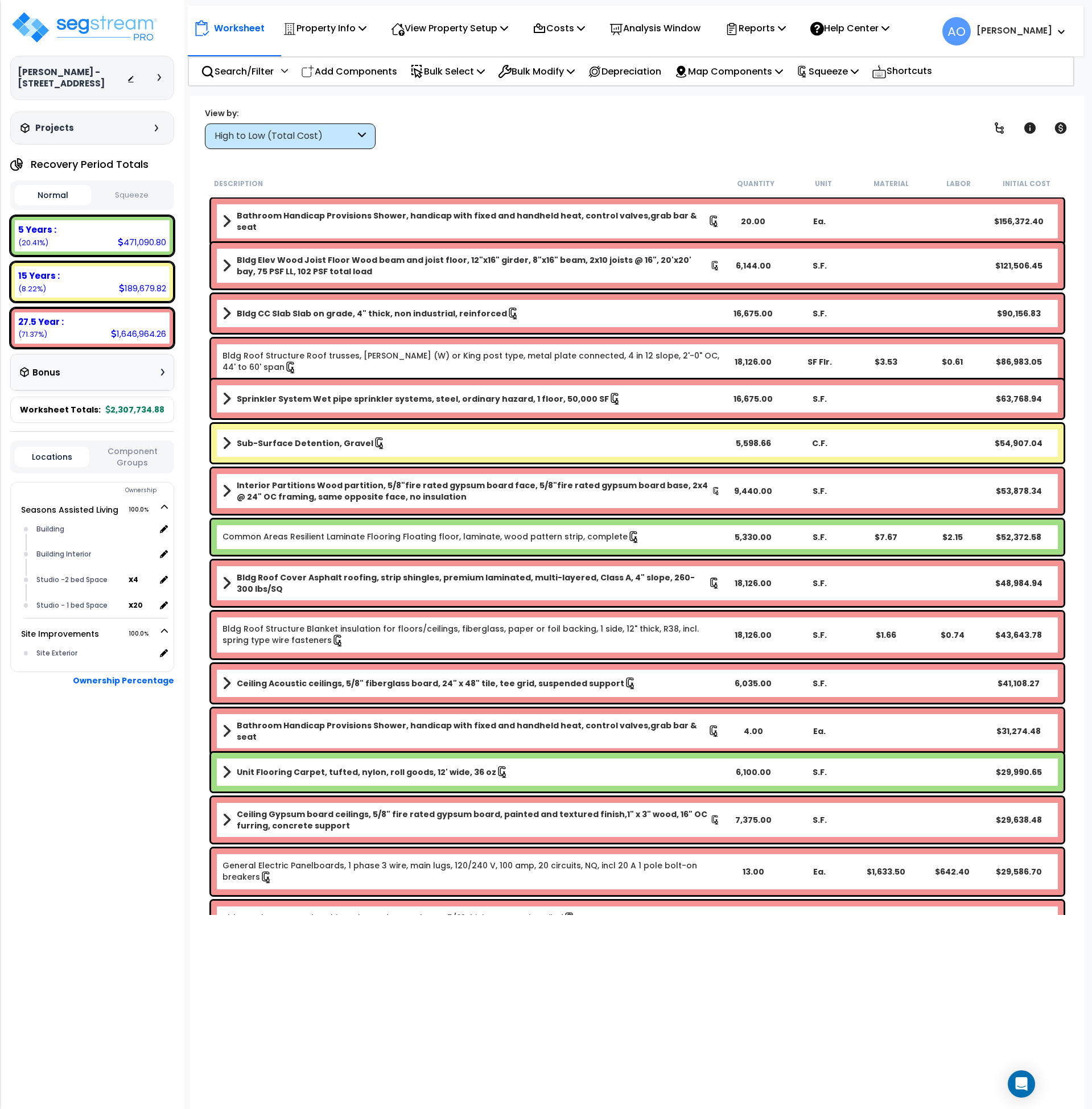
click at [269, 447] on b "Sub-Surface Detention, Gravel" at bounding box center [305, 444] width 136 height 12
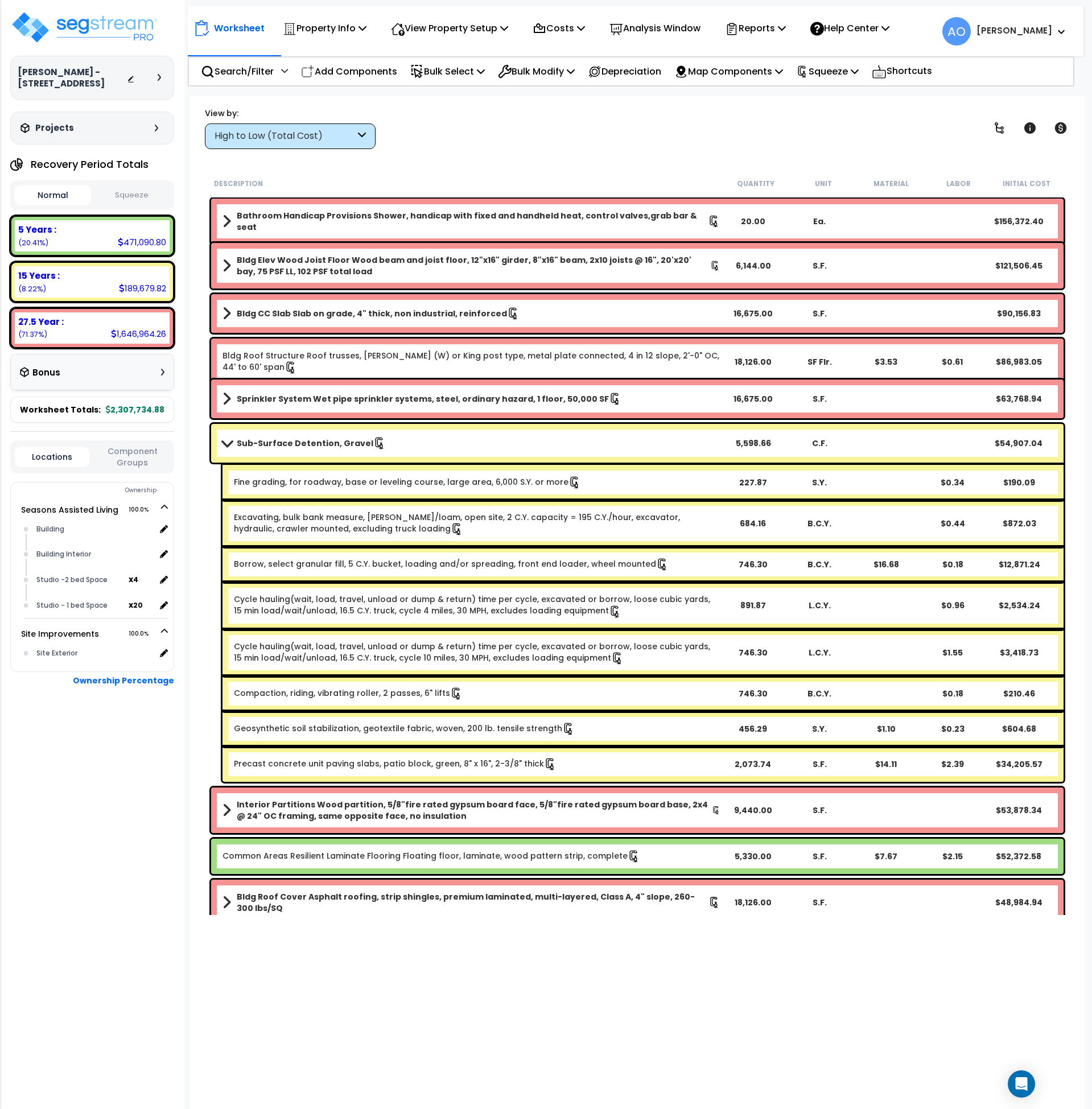
click at [269, 446] on b "Sub-Surface Detention, Gravel" at bounding box center [305, 444] width 136 height 12
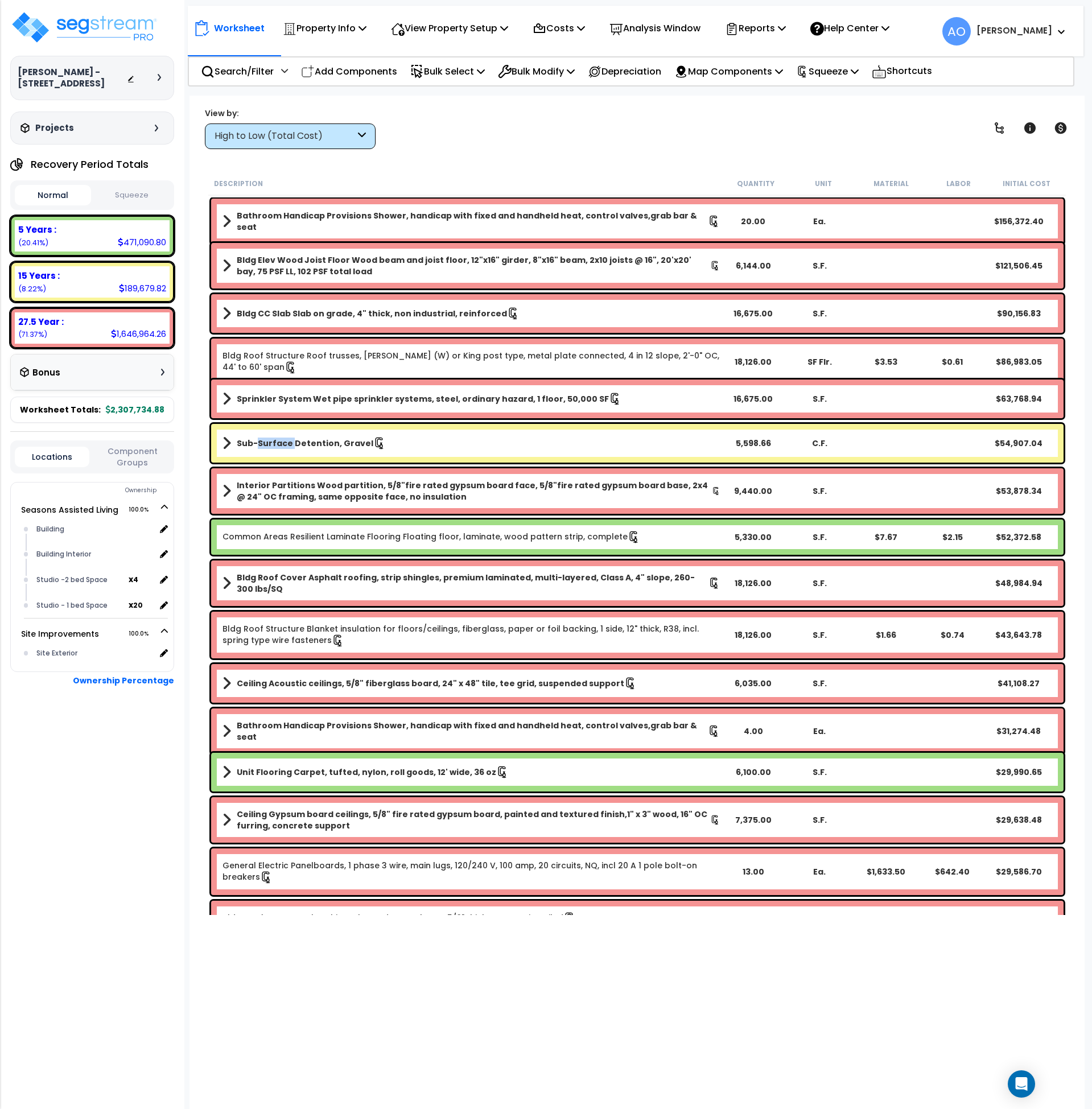
click at [269, 446] on b "Sub-Surface Detention, Gravel" at bounding box center [305, 444] width 136 height 12
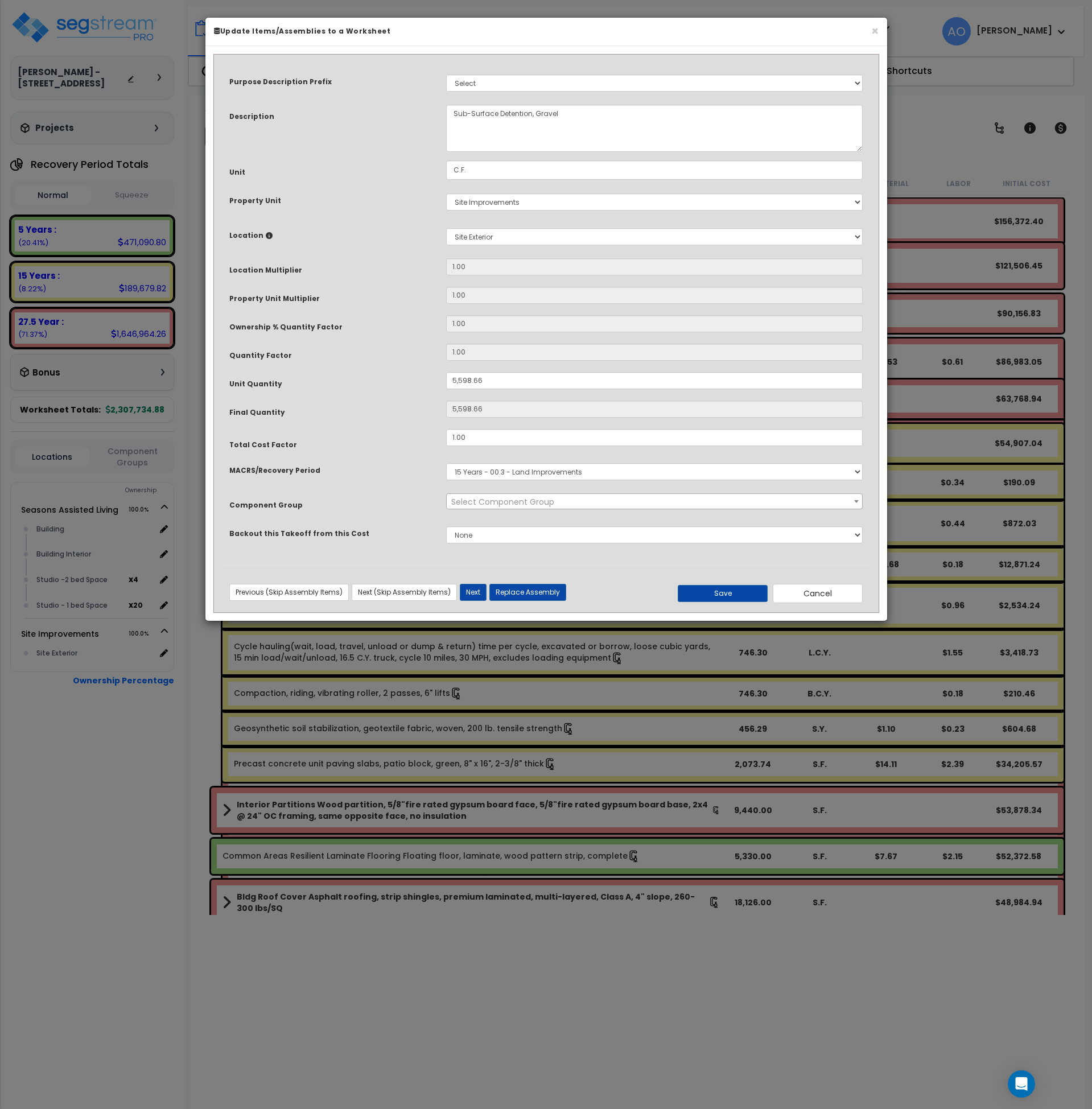
select select "46230"
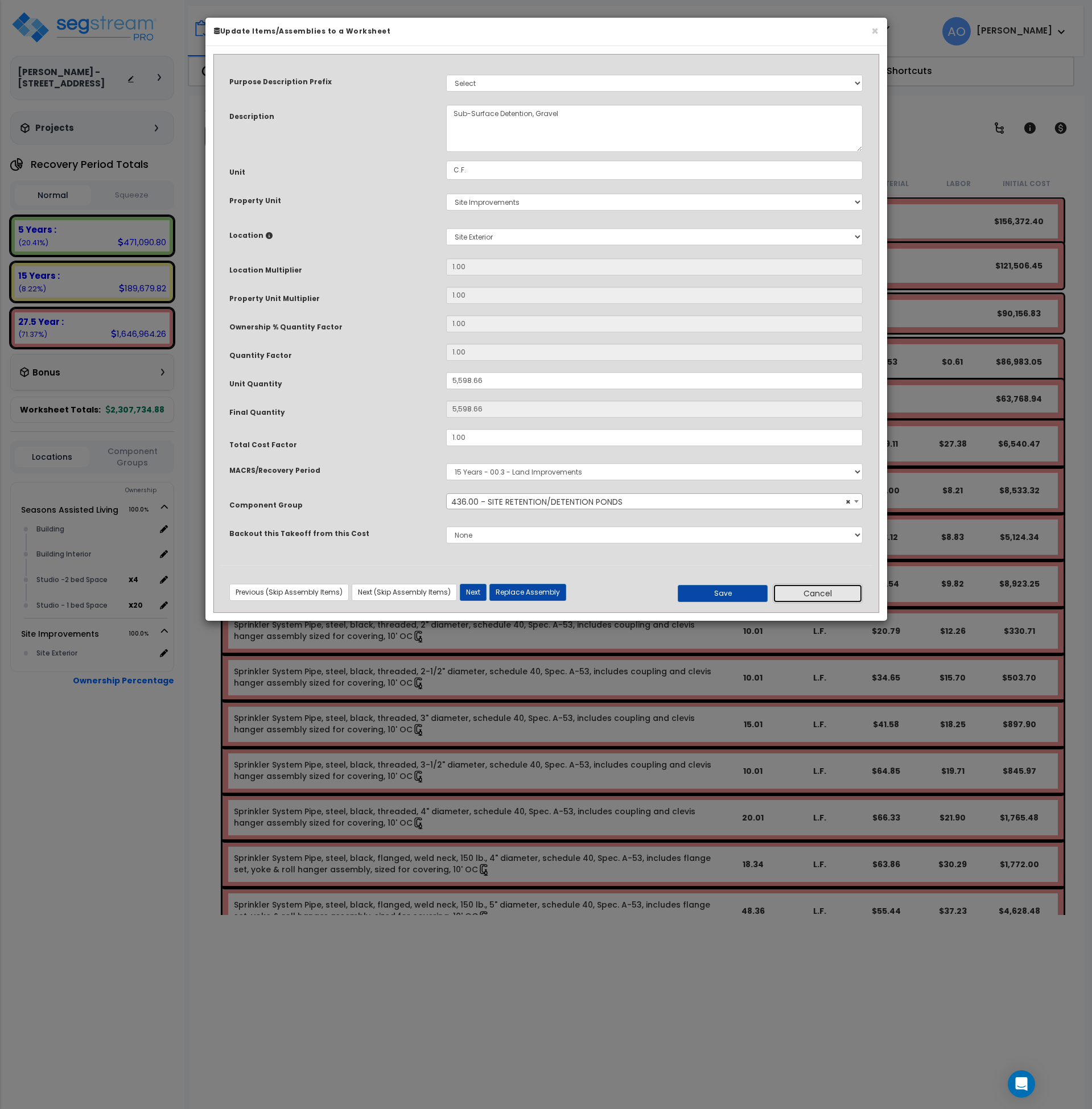
click at [783, 594] on button "Cancel" at bounding box center [817, 593] width 90 height 19
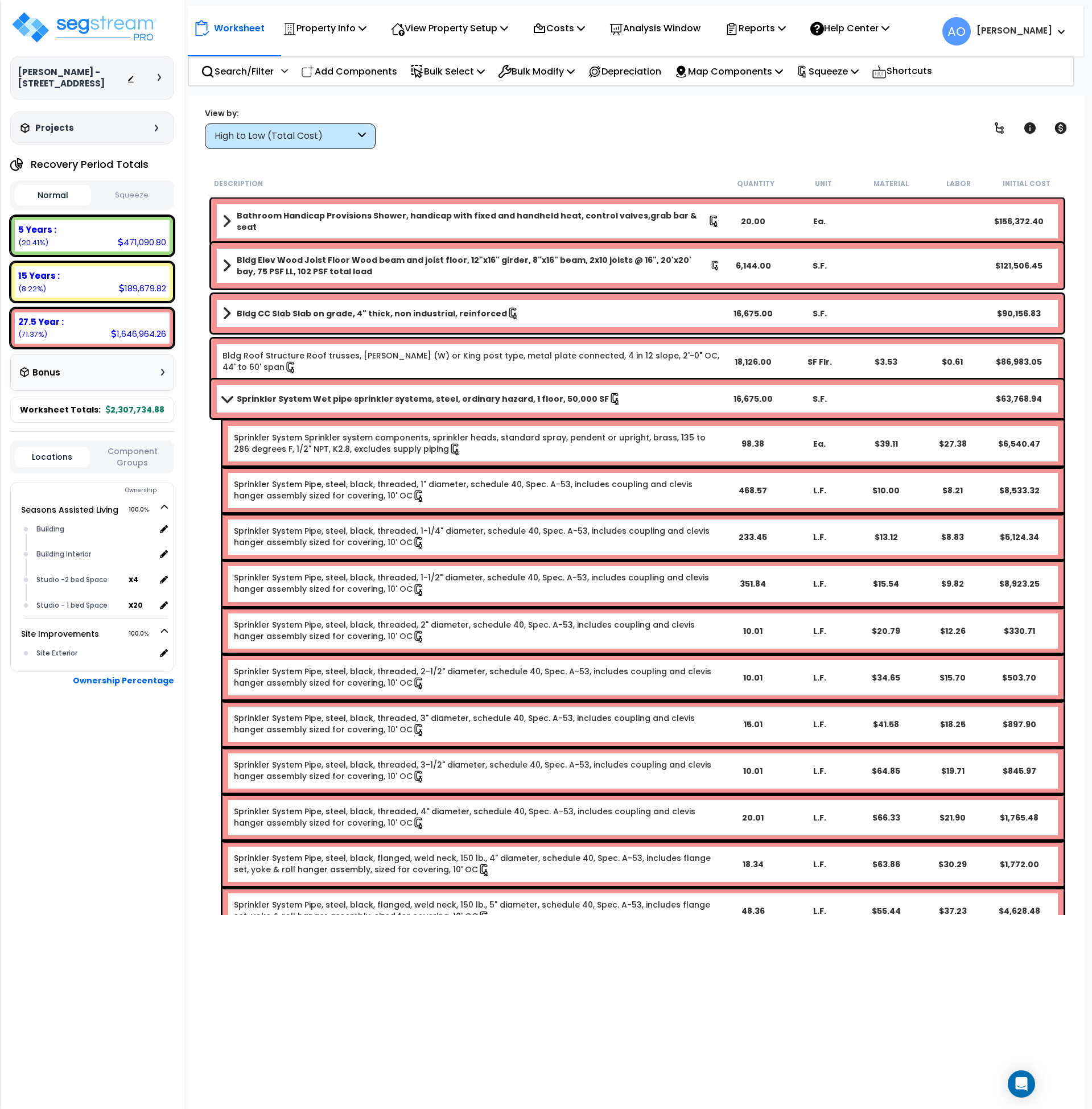
click at [146, 193] on button "Squeeze" at bounding box center [131, 196] width 76 height 20
click at [255, 401] on b "Sprinkler System Wet pipe sprinkler systems, steel, ordinary hazard, 1 floor, 5…" at bounding box center [423, 399] width 372 height 12
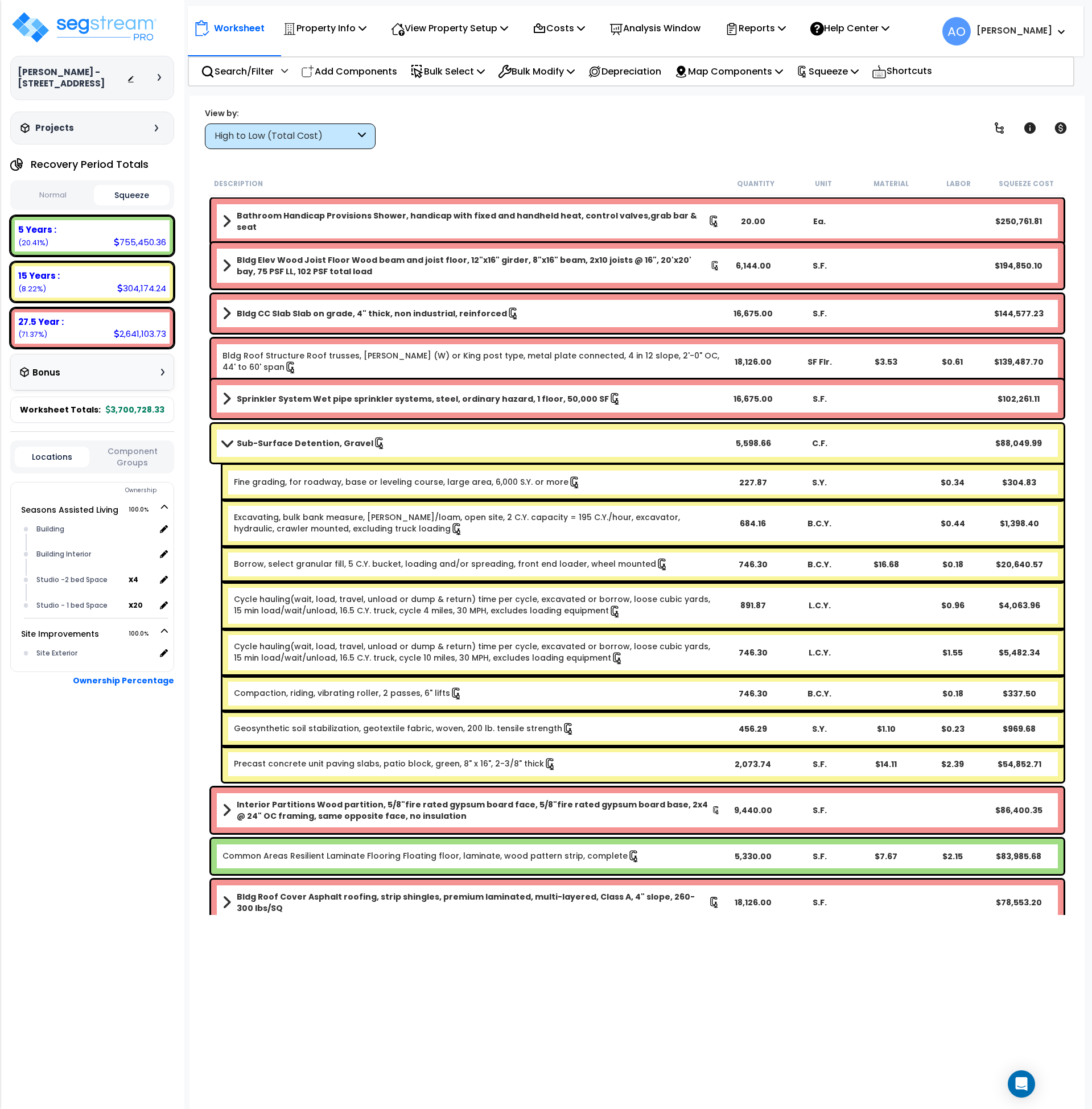
click at [294, 446] on b "Sub-Surface Detention, Gravel" at bounding box center [305, 444] width 136 height 12
